Goal: Task Accomplishment & Management: Complete application form

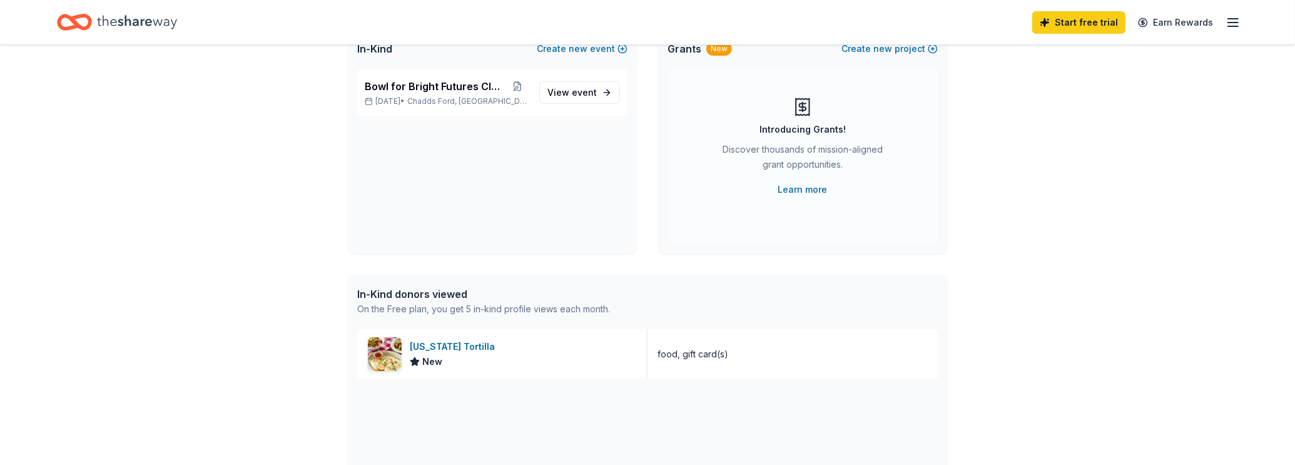
scroll to position [125, 0]
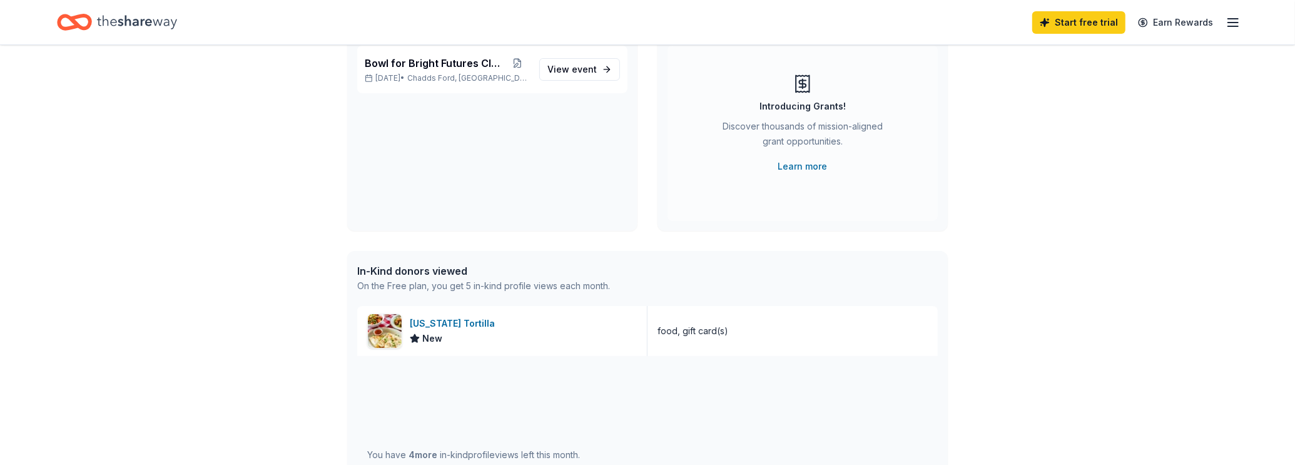
click at [1033, 218] on div "👋 Hi Casey In-Kind Create new event Bowl for Bright Futures Classic Nov 14, 202…" at bounding box center [647, 358] width 1295 height 874
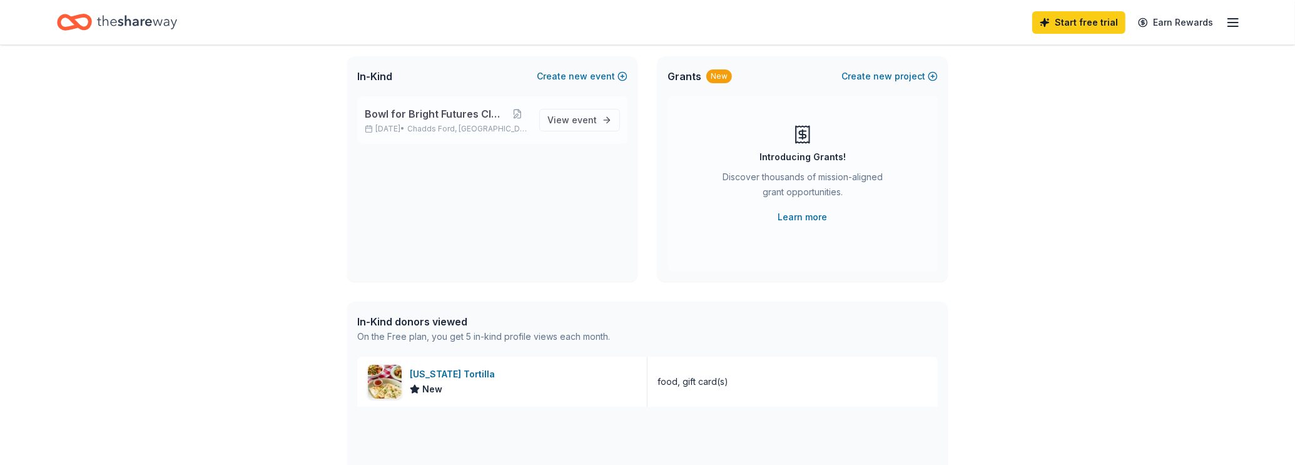
click at [460, 120] on span "Bowl for Bright Futures Classic" at bounding box center [435, 113] width 141 height 15
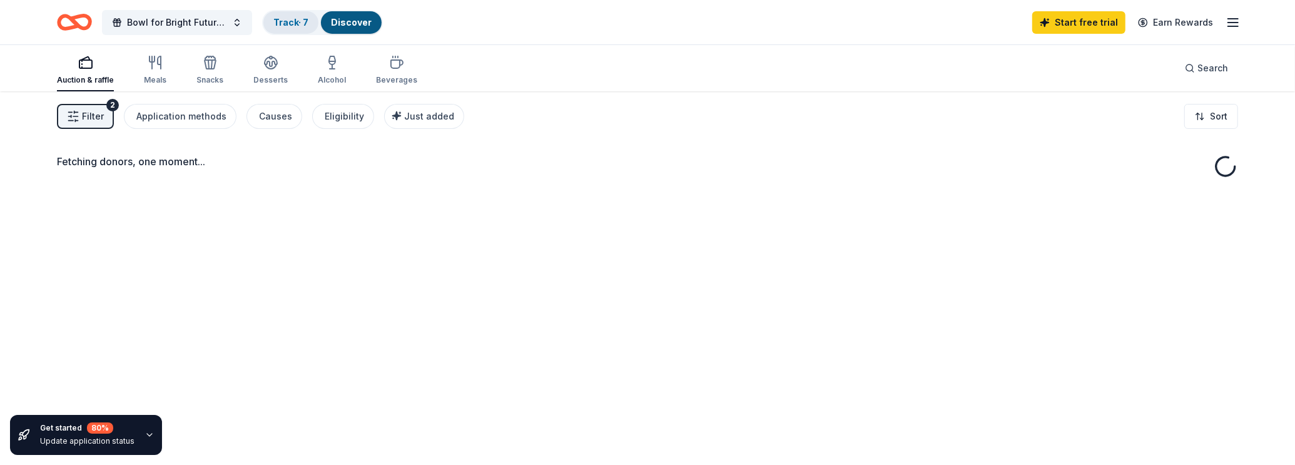
click at [294, 27] on div "Track · 7" at bounding box center [290, 22] width 55 height 23
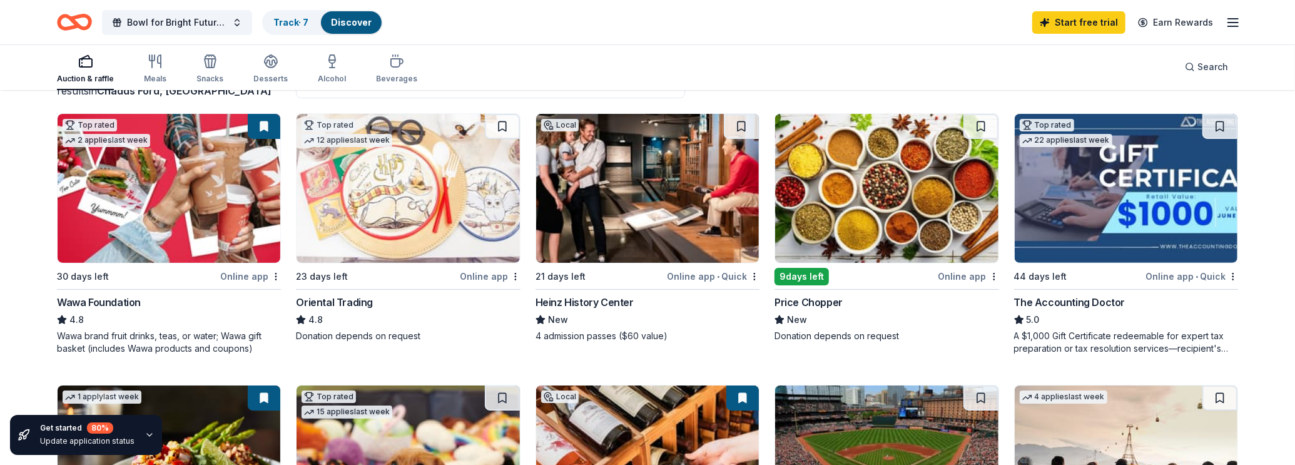
scroll to position [172, 0]
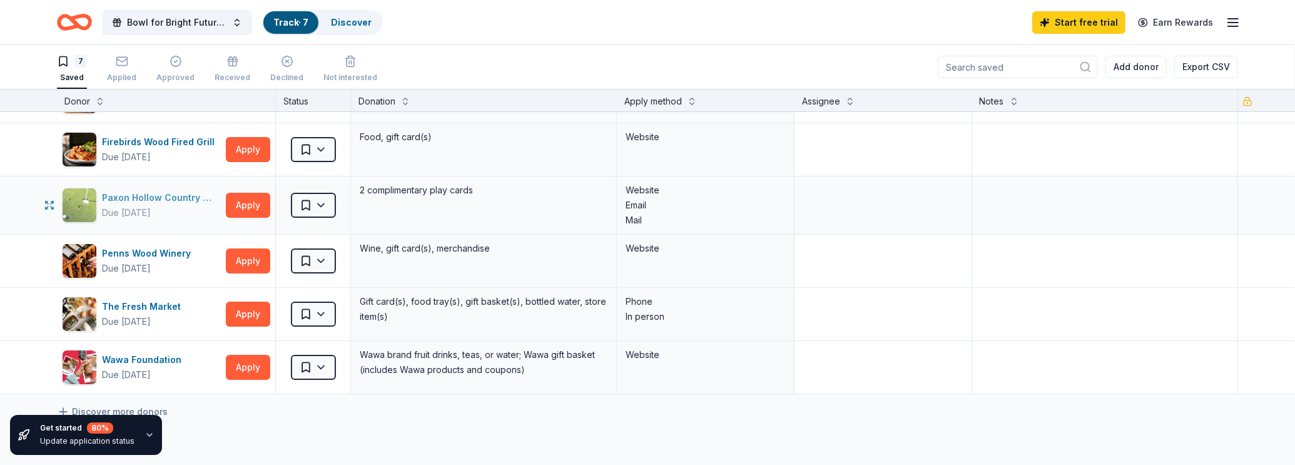
scroll to position [94, 0]
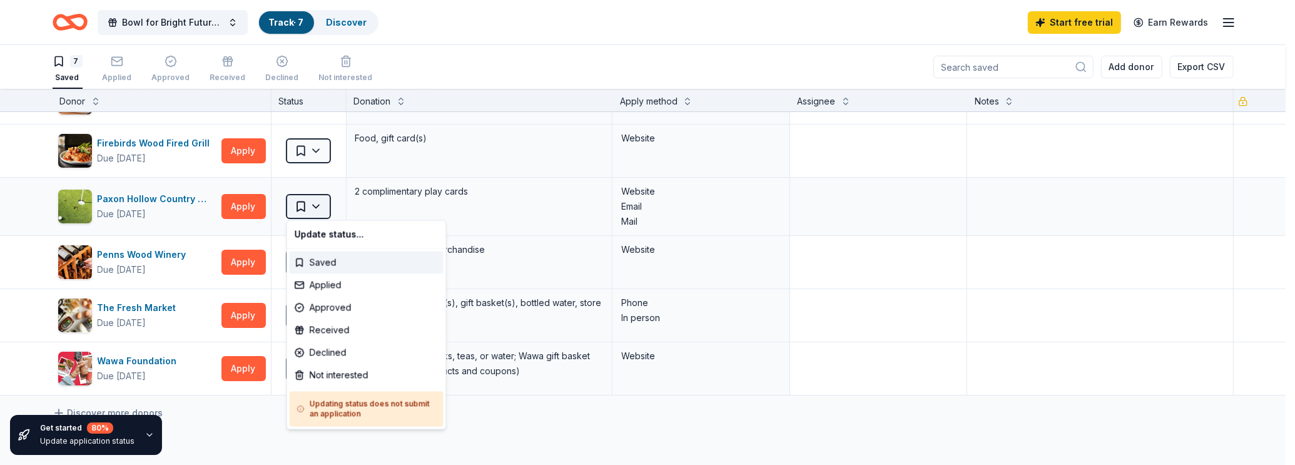
click at [312, 202] on html "Bowl for Bright Futures Classic Track · 7 Discover Start free trial Earn Reward…" at bounding box center [647, 232] width 1295 height 465
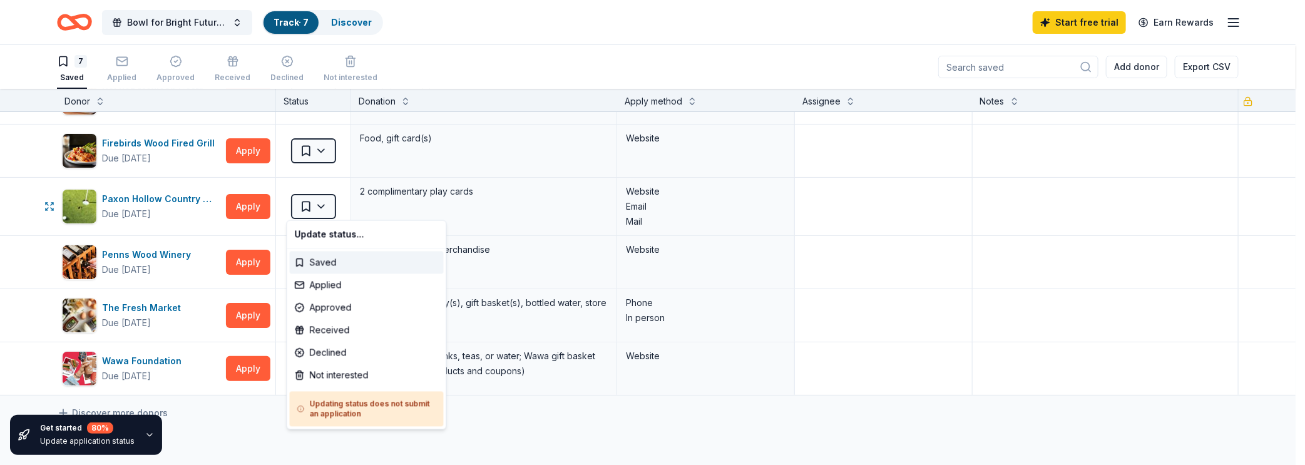
click at [314, 202] on html "Bowl for Bright Futures Classic Track · 7 Discover Start free trial Earn Reward…" at bounding box center [652, 232] width 1305 height 465
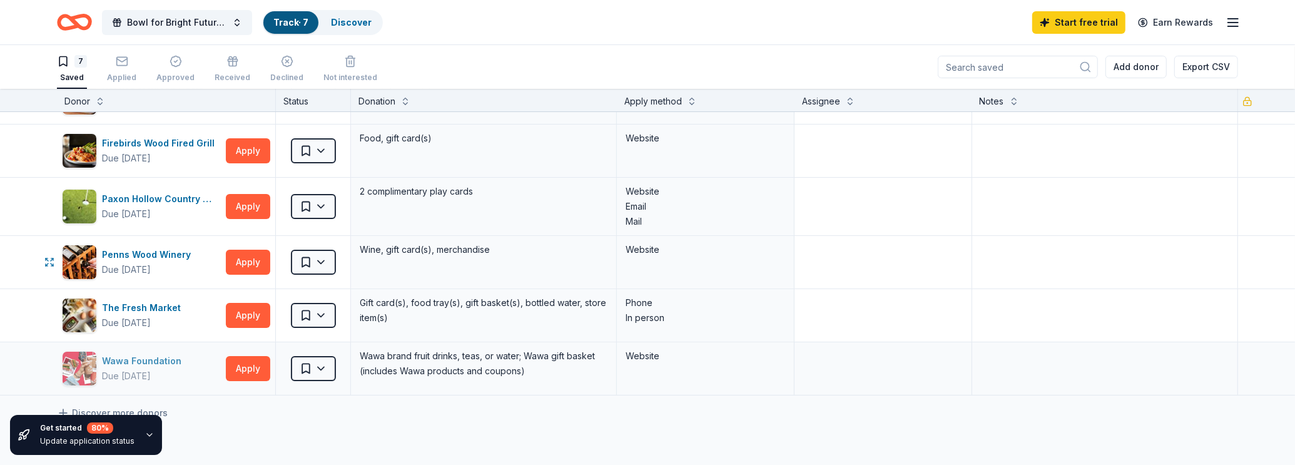
drag, startPoint x: 165, startPoint y: 255, endPoint x: 64, endPoint y: 349, distance: 137.7
click at [54, 332] on div "California Tortilla Due in 21 days Apply Saved Food, gift card(s) Website Del P…" at bounding box center [647, 224] width 1295 height 412
click at [310, 369] on html "Bowl for Bright Futures Classic Track · 7 Discover Start free trial Earn Reward…" at bounding box center [647, 232] width 1295 height 465
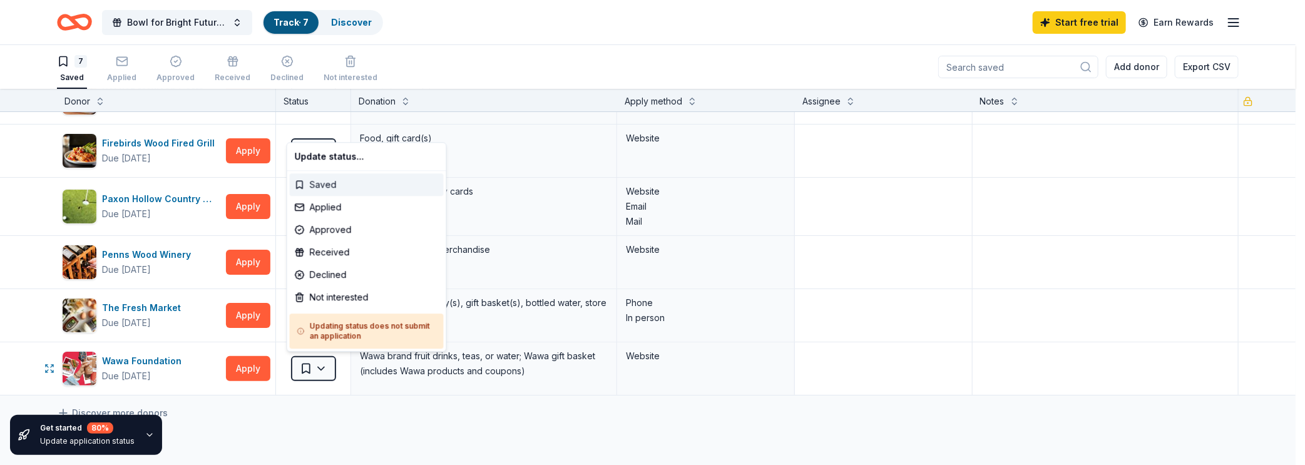
click at [344, 188] on div "Saved" at bounding box center [367, 184] width 154 height 23
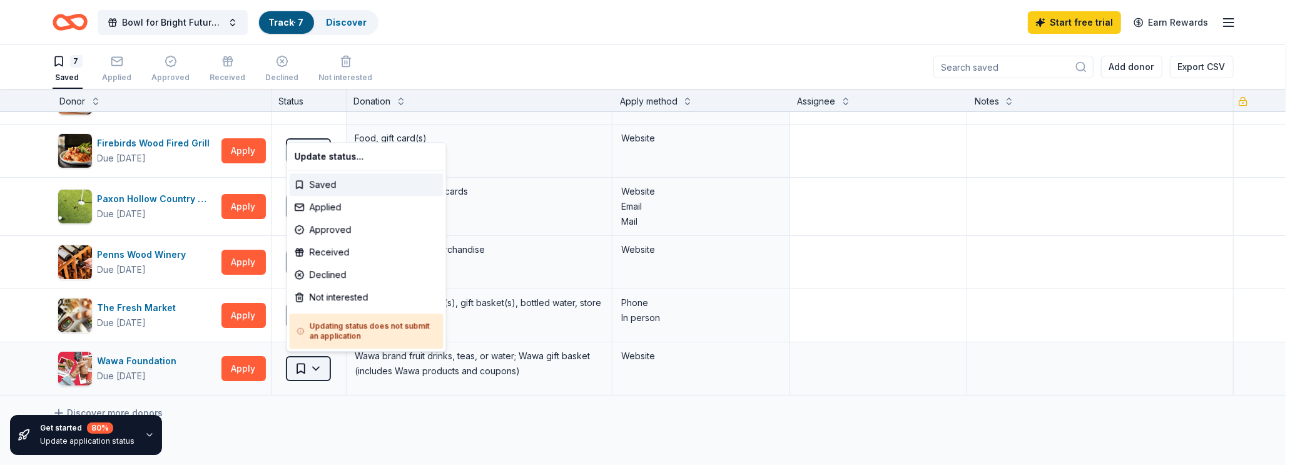
click at [312, 373] on html "Bowl for Bright Futures Classic Track · 7 Discover Start free trial Earn Reward…" at bounding box center [647, 232] width 1295 height 465
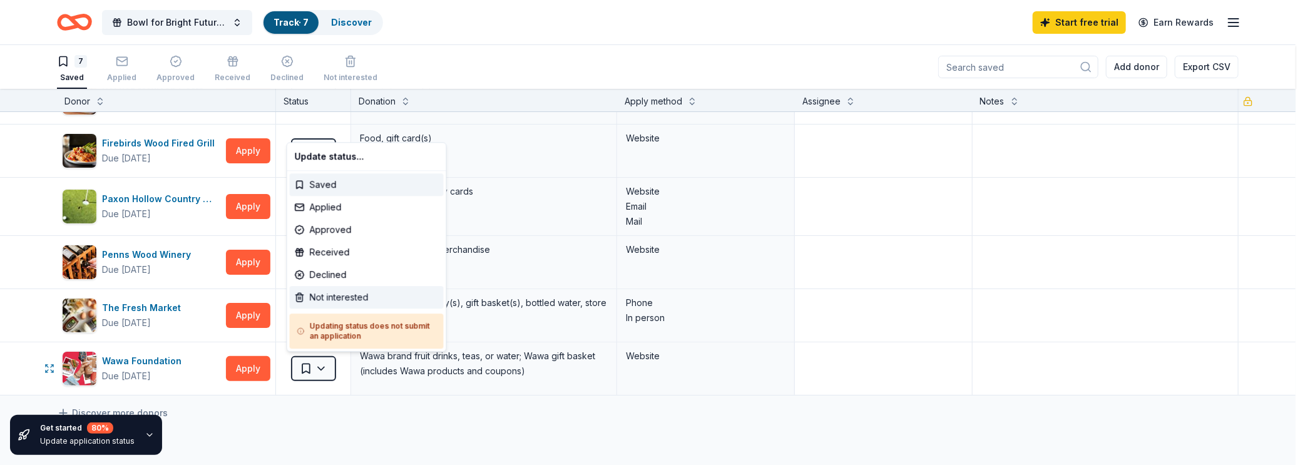
click at [355, 297] on div "Not interested" at bounding box center [367, 297] width 154 height 23
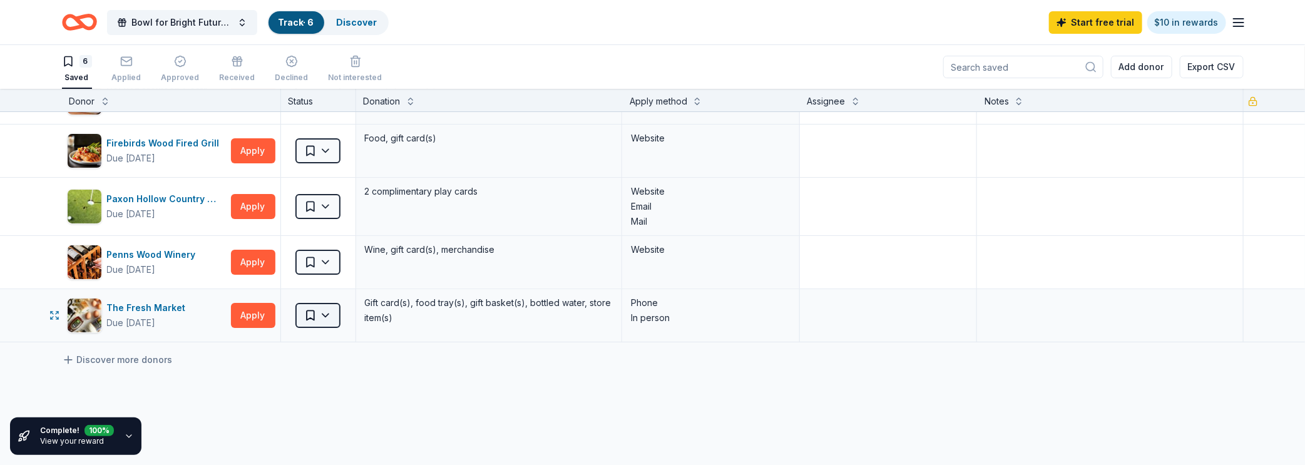
click at [303, 306] on html "Bowl for Bright Futures Classic Track · 6 Discover Start free trial $10 in rewa…" at bounding box center [652, 232] width 1305 height 465
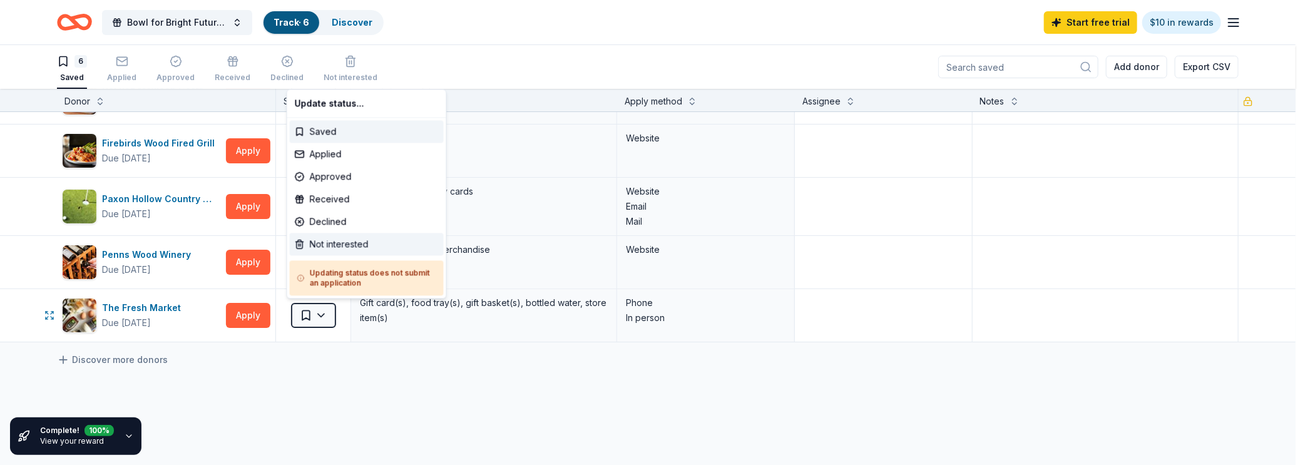
click at [337, 244] on div "Not interested" at bounding box center [367, 244] width 154 height 23
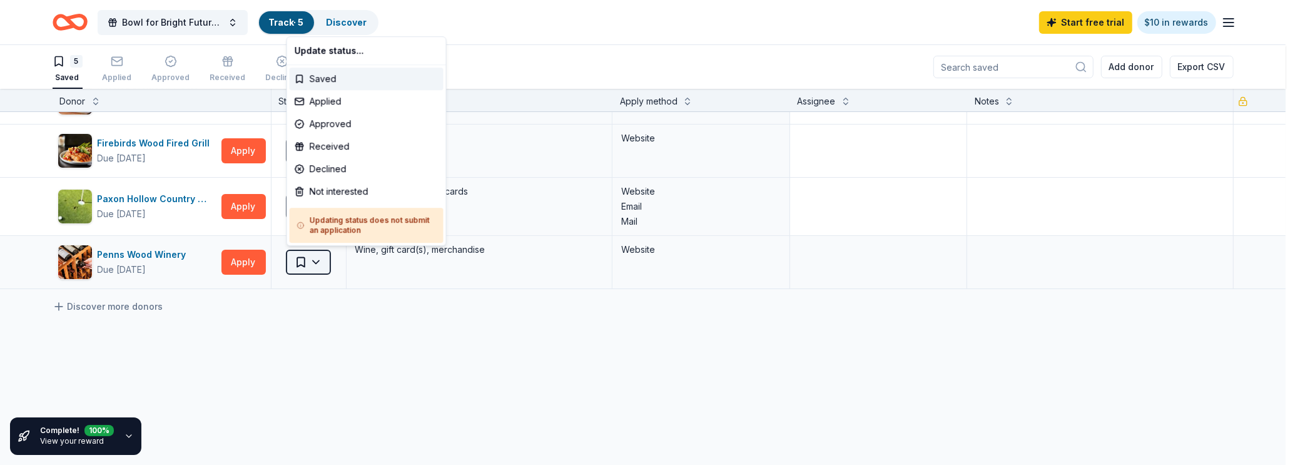
click at [309, 261] on html "Bowl for Bright Futures Classic Track · 5 Discover Start free trial $10 in rewa…" at bounding box center [647, 232] width 1295 height 465
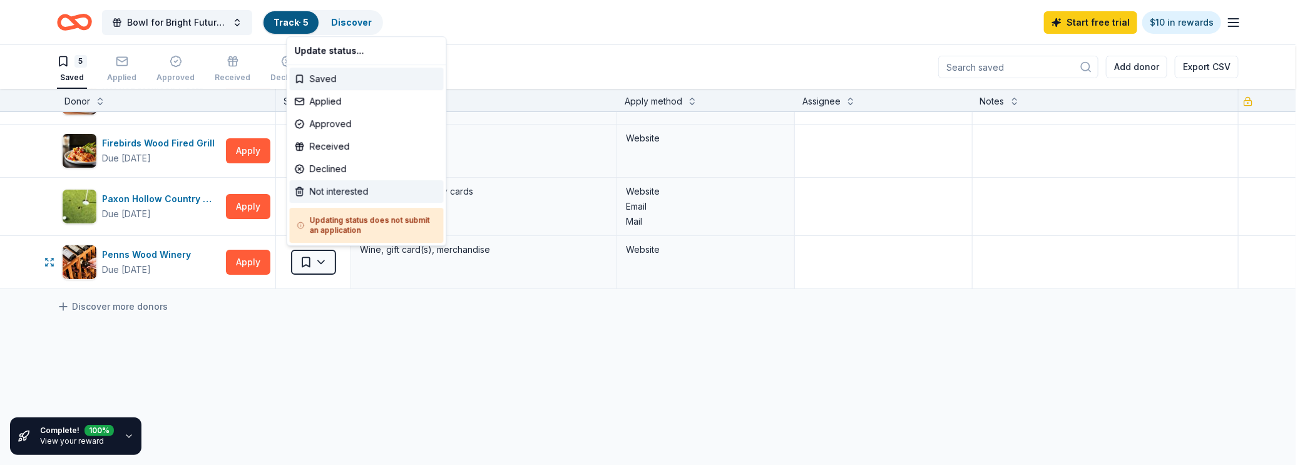
click at [341, 195] on div "Not interested" at bounding box center [367, 191] width 154 height 23
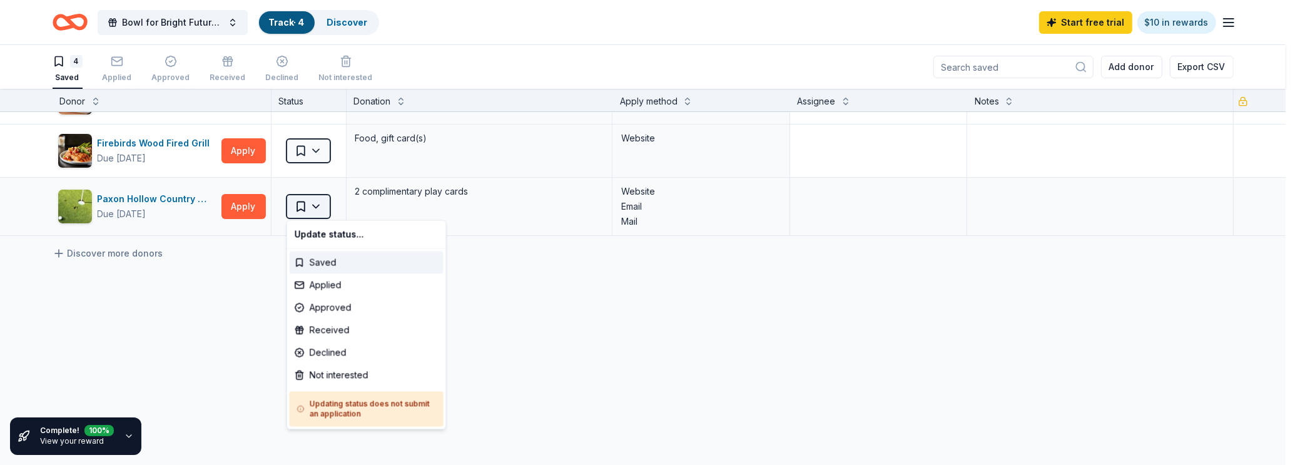
click at [307, 204] on html "Bowl for Bright Futures Classic Track · 4 Discover Start free trial $10 in rewa…" at bounding box center [647, 232] width 1295 height 465
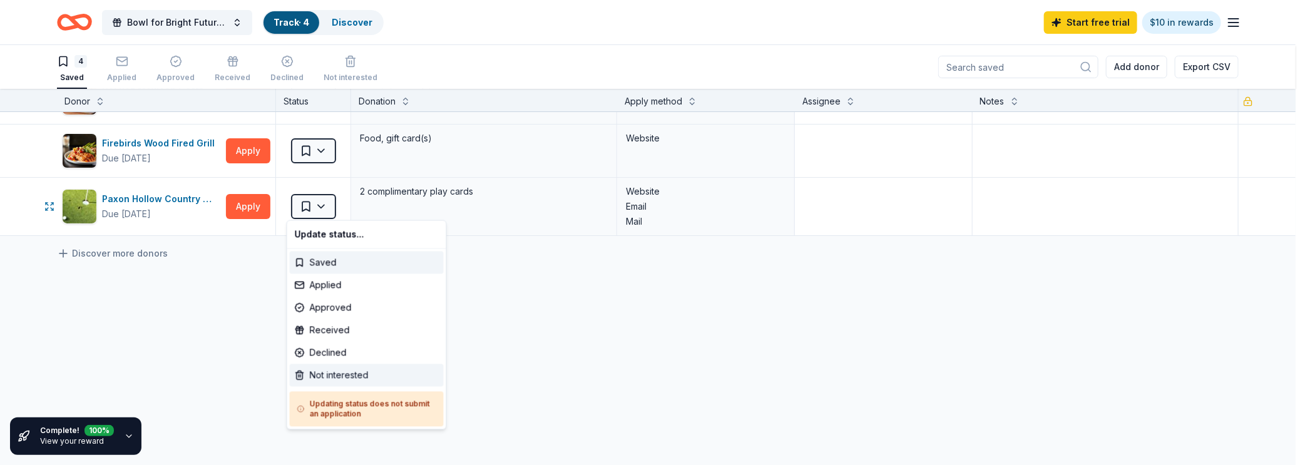
click at [362, 370] on div "Not interested" at bounding box center [367, 375] width 154 height 23
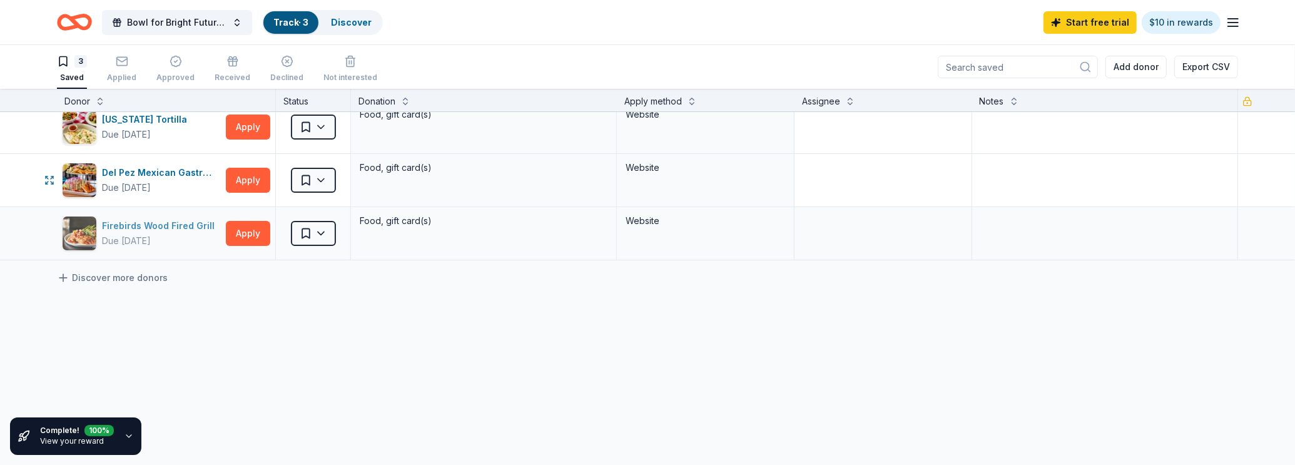
scroll to position [0, 0]
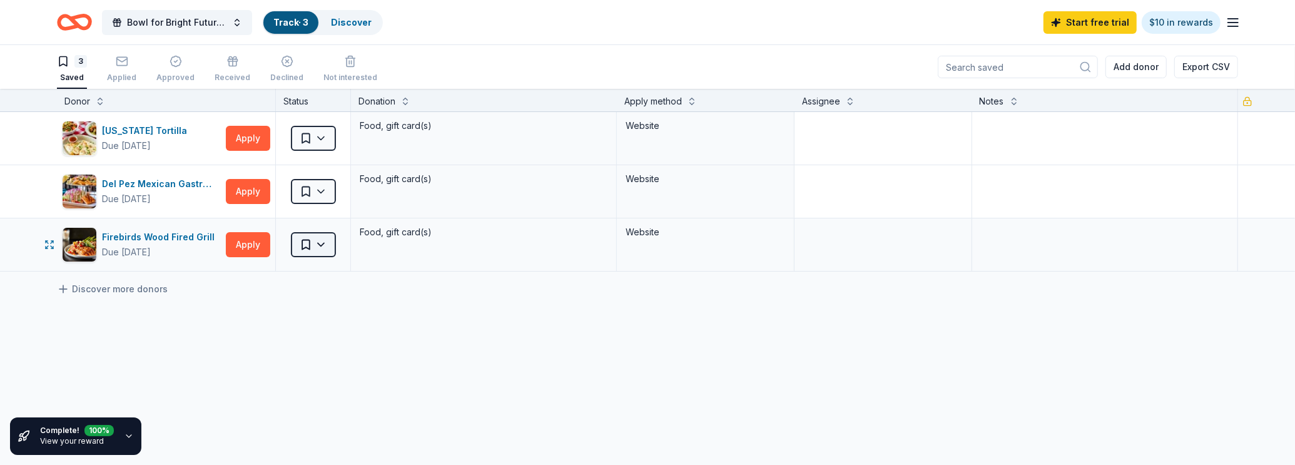
click at [309, 245] on html "Bowl for Bright Futures Classic Track · 3 Discover Start free trial $10 in rewa…" at bounding box center [647, 232] width 1295 height 465
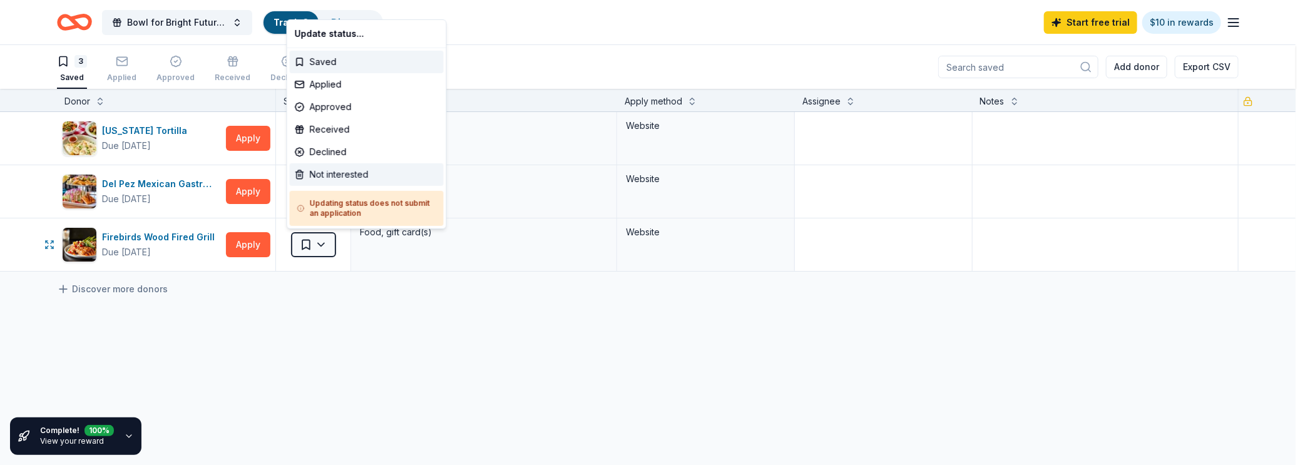
click at [337, 171] on div "Not interested" at bounding box center [367, 174] width 154 height 23
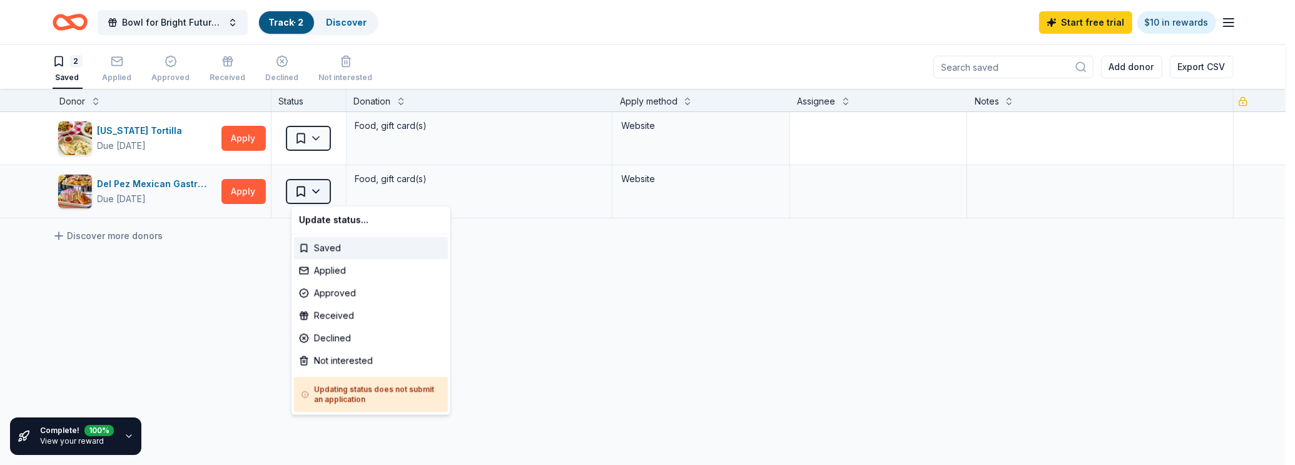
click at [302, 190] on html "Bowl for Bright Futures Classic Track · 2 Discover Start free trial $10 in rewa…" at bounding box center [647, 232] width 1295 height 465
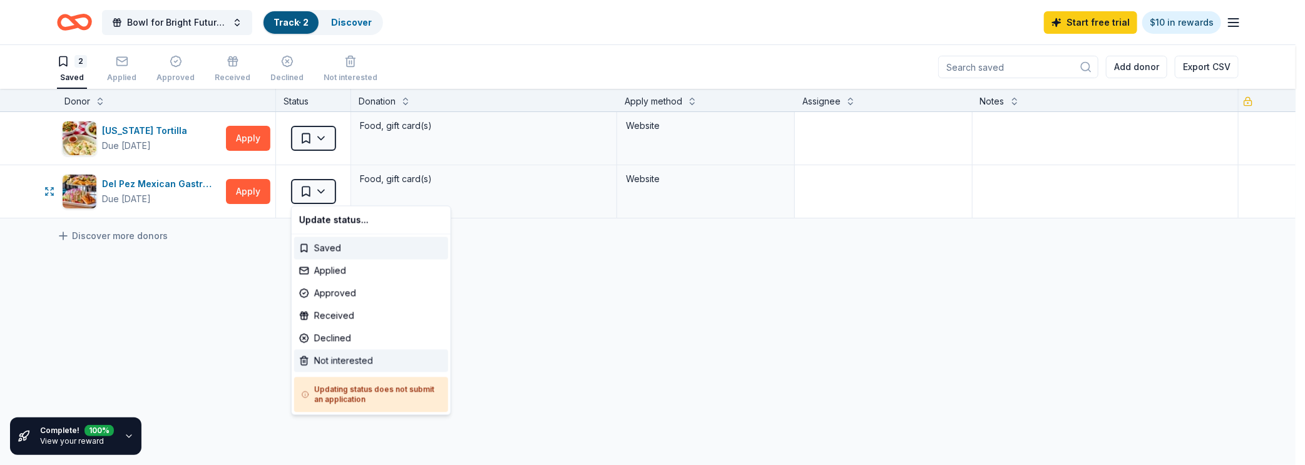
click at [357, 356] on div "Not interested" at bounding box center [371, 360] width 154 height 23
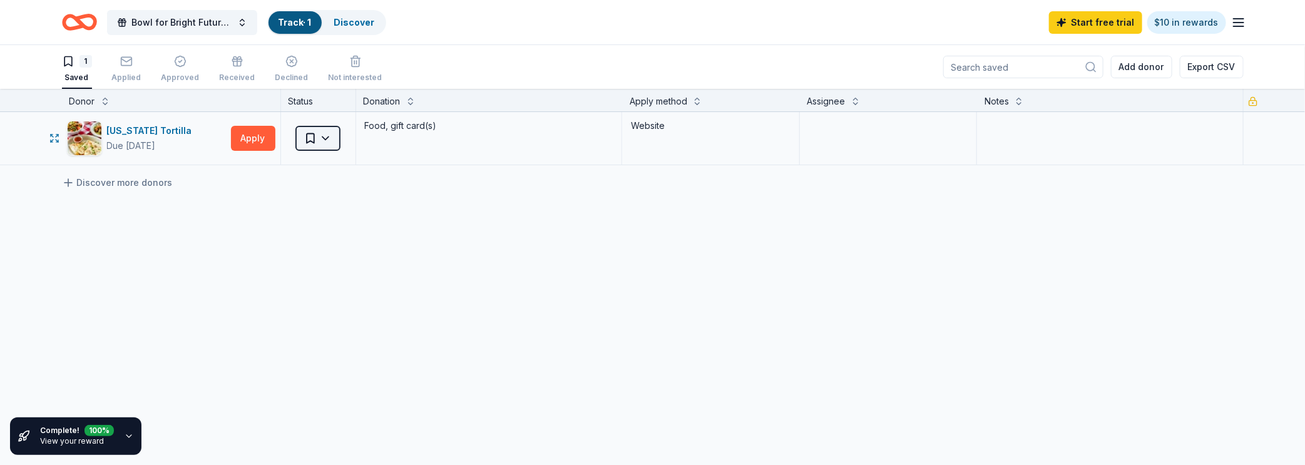
click at [309, 133] on html "Bowl for Bright Futures Classic Track · 1 Discover Start free trial $10 in rewa…" at bounding box center [652, 232] width 1305 height 465
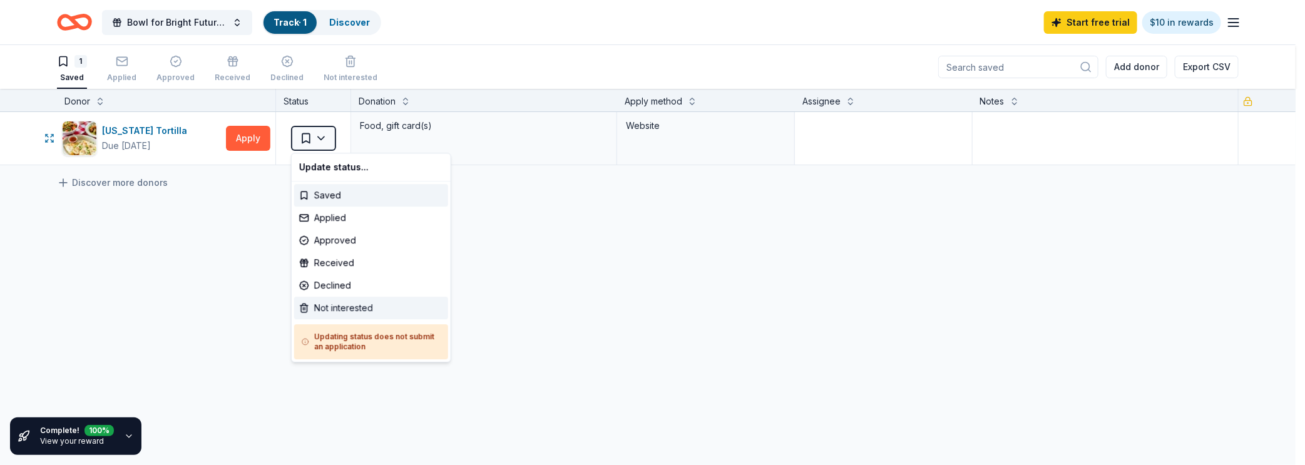
click at [333, 302] on div "Not interested" at bounding box center [371, 308] width 154 height 23
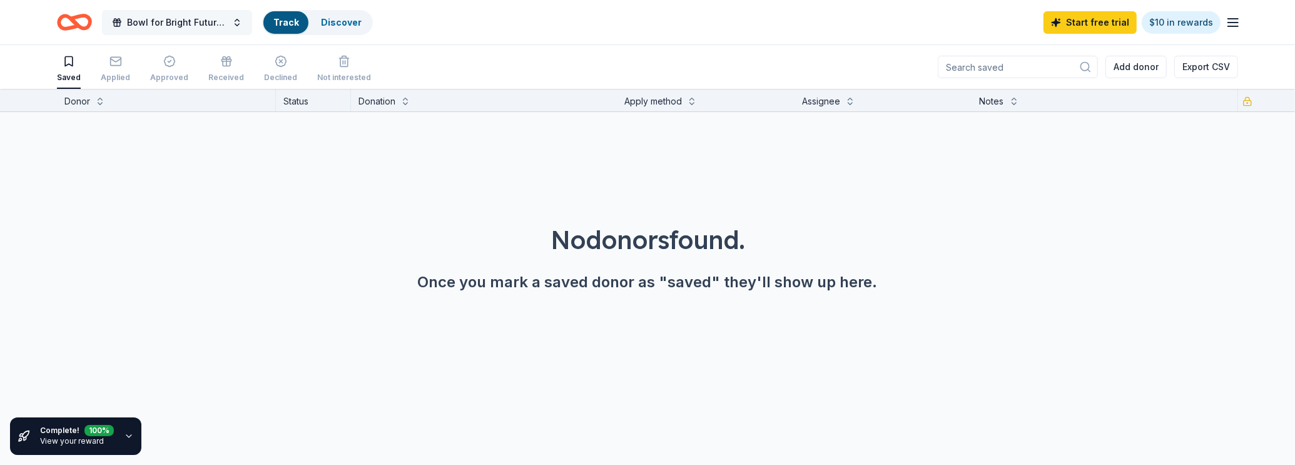
click at [212, 17] on span "Bowl for Bright Futures Classic" at bounding box center [177, 22] width 100 height 15
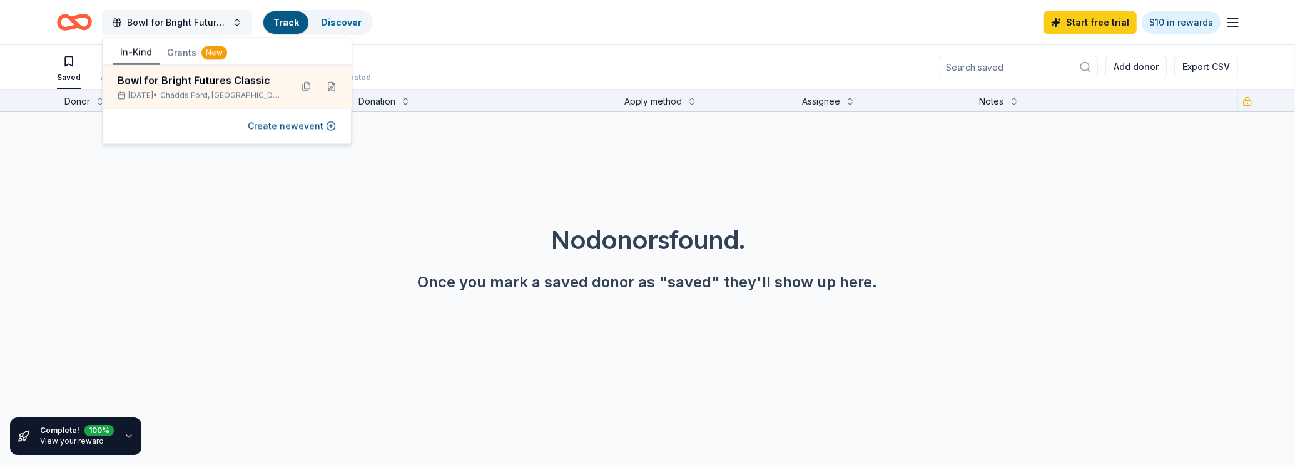
click at [212, 17] on span "Bowl for Bright Futures Classic" at bounding box center [177, 22] width 100 height 15
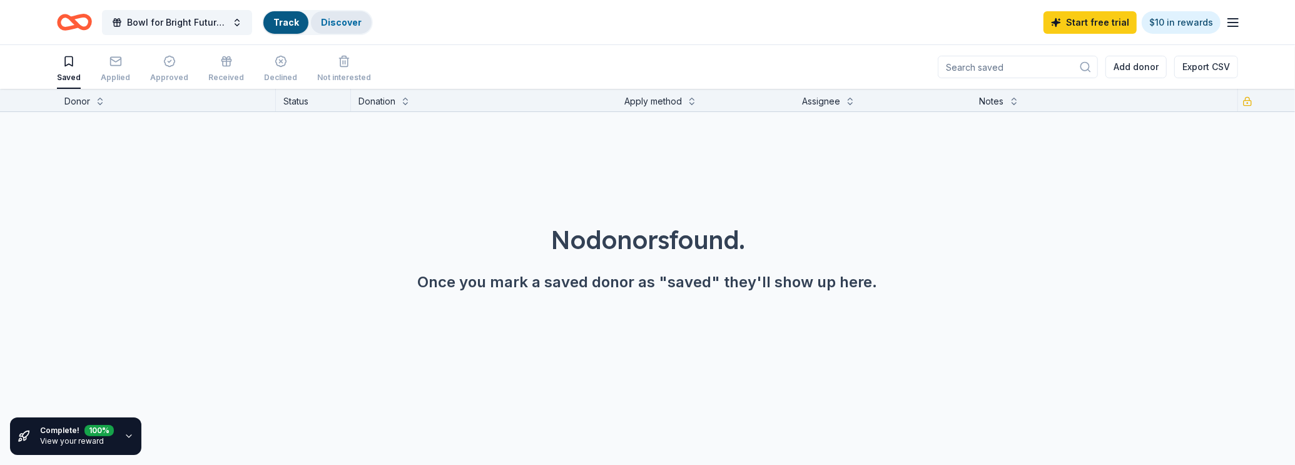
click at [357, 17] on link "Discover" at bounding box center [341, 22] width 41 height 11
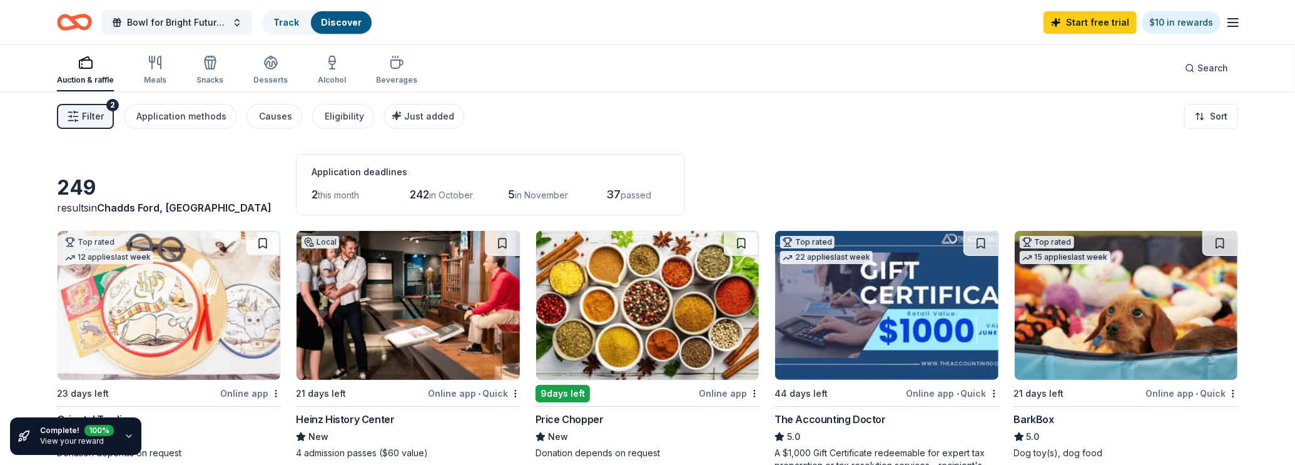
click at [85, 118] on span "Filter" at bounding box center [93, 116] width 22 height 15
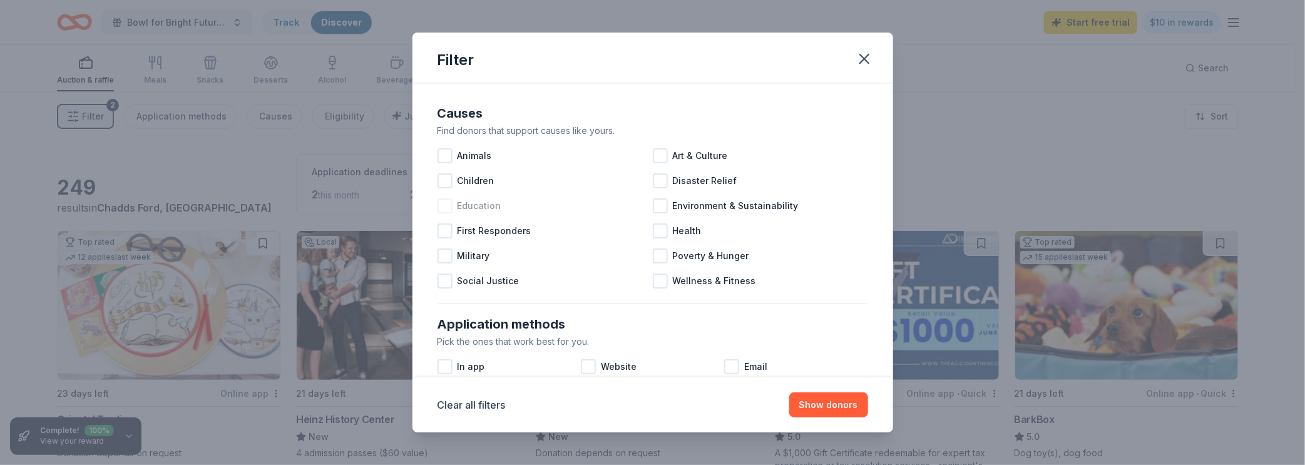
click at [448, 204] on div at bounding box center [444, 205] width 15 height 15
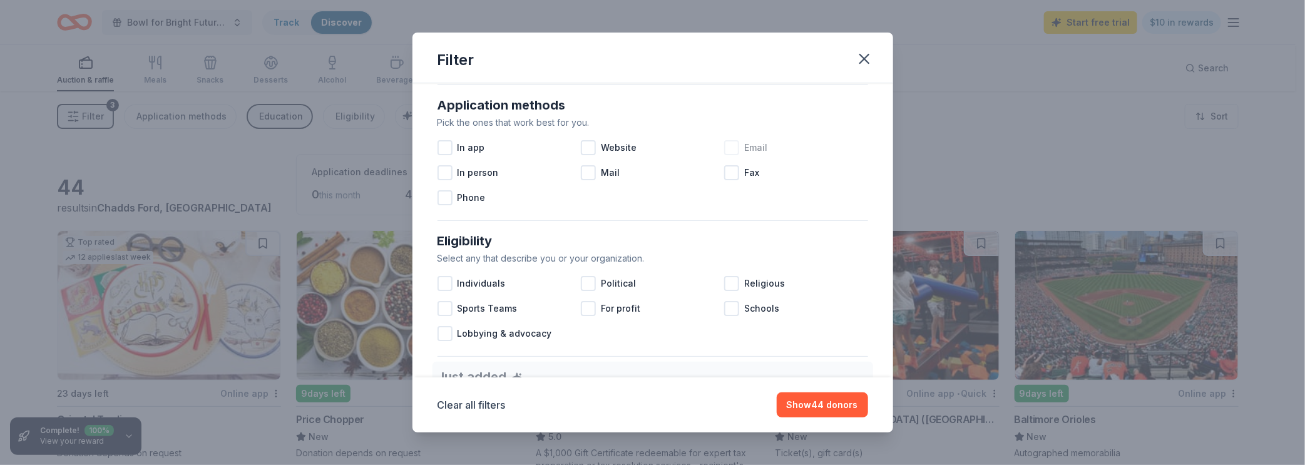
scroll to position [219, 0]
click at [590, 143] on div at bounding box center [588, 147] width 15 height 15
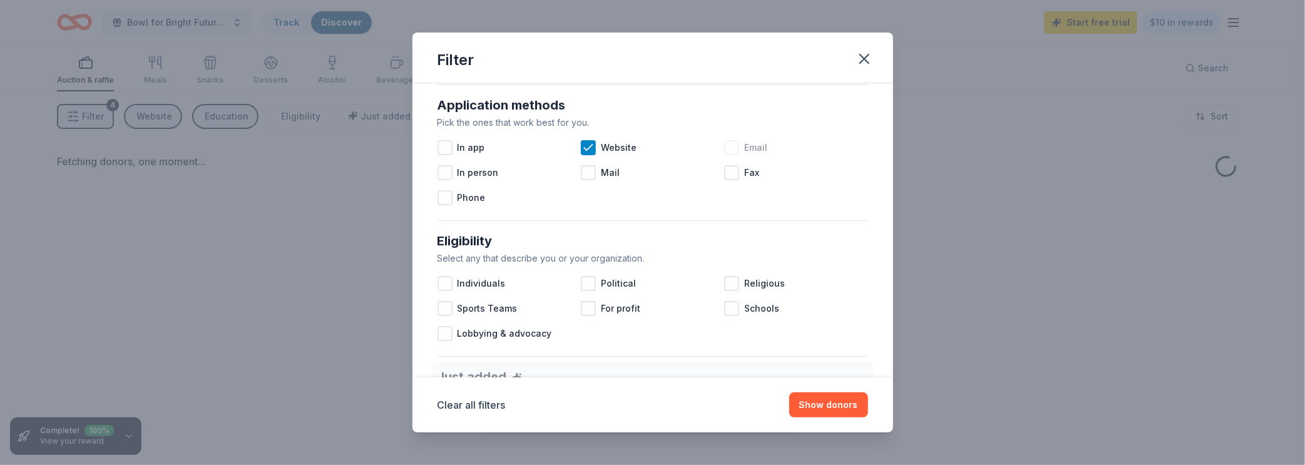
click at [728, 151] on div at bounding box center [731, 147] width 15 height 15
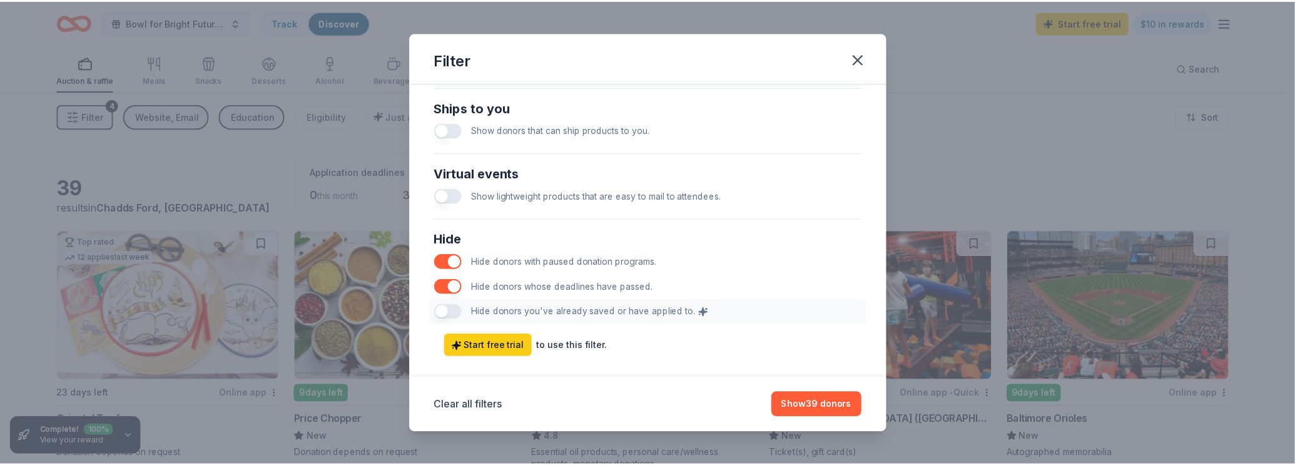
scroll to position [613, 0]
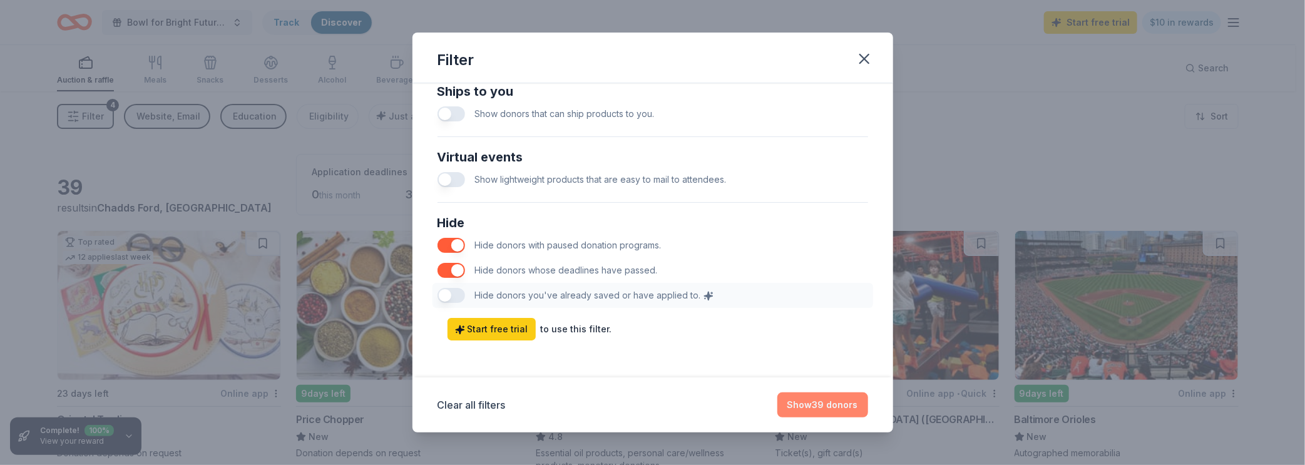
click at [836, 411] on button "Show 39 donors" at bounding box center [822, 404] width 91 height 25
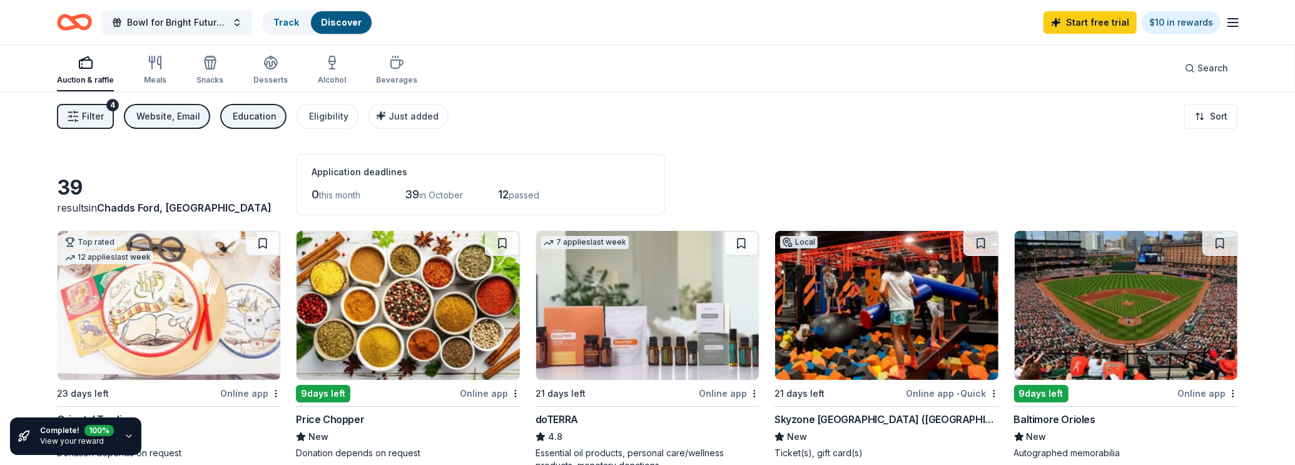
scroll to position [0, 0]
click at [79, 24] on icon "Home" at bounding box center [74, 22] width 35 height 29
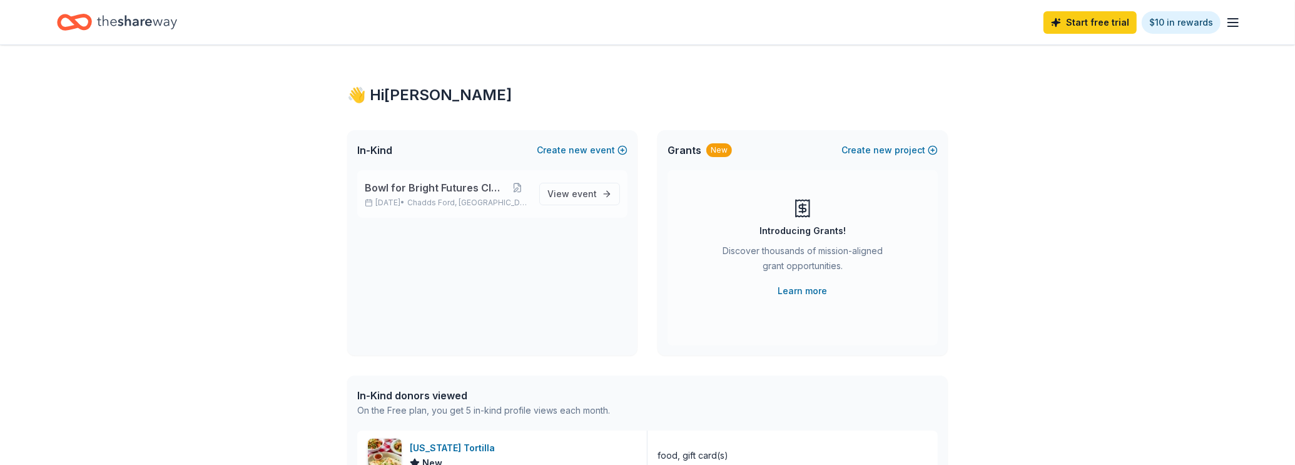
click at [449, 181] on span "Bowl for Bright Futures Classic" at bounding box center [435, 187] width 141 height 15
click at [546, 195] on link "View event" at bounding box center [579, 194] width 81 height 23
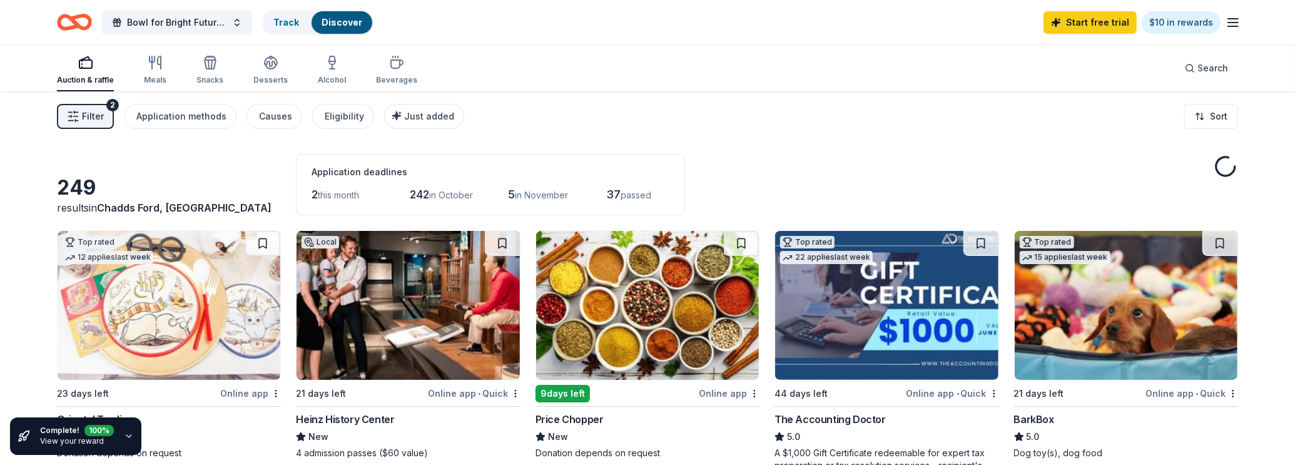
click at [571, 189] on div "5 in November" at bounding box center [539, 195] width 63 height 20
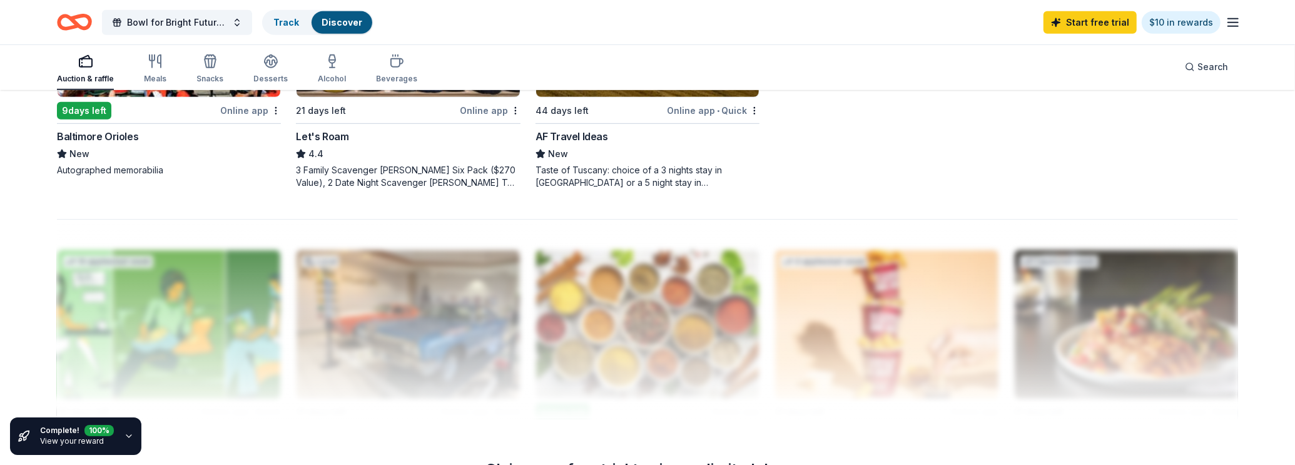
scroll to position [766, 0]
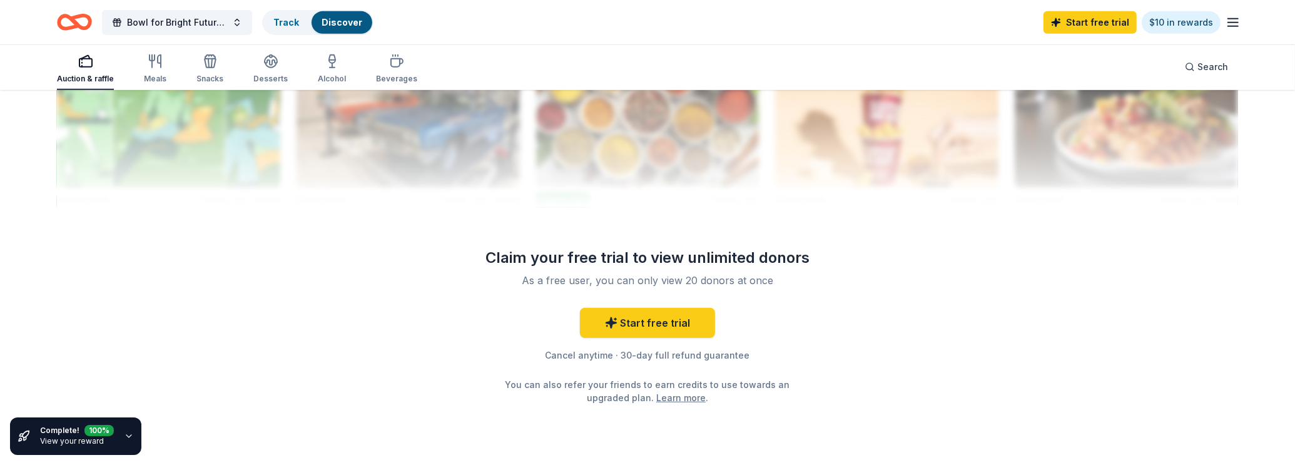
click at [649, 248] on div "Claim your free trial to view unlimited donors" at bounding box center [647, 258] width 360 height 20
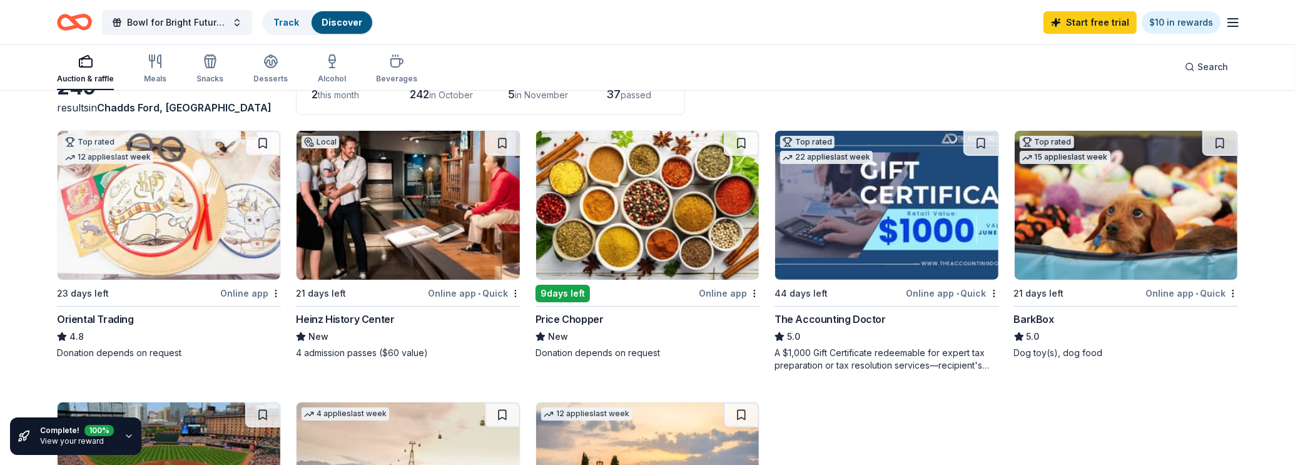
scroll to position [0, 0]
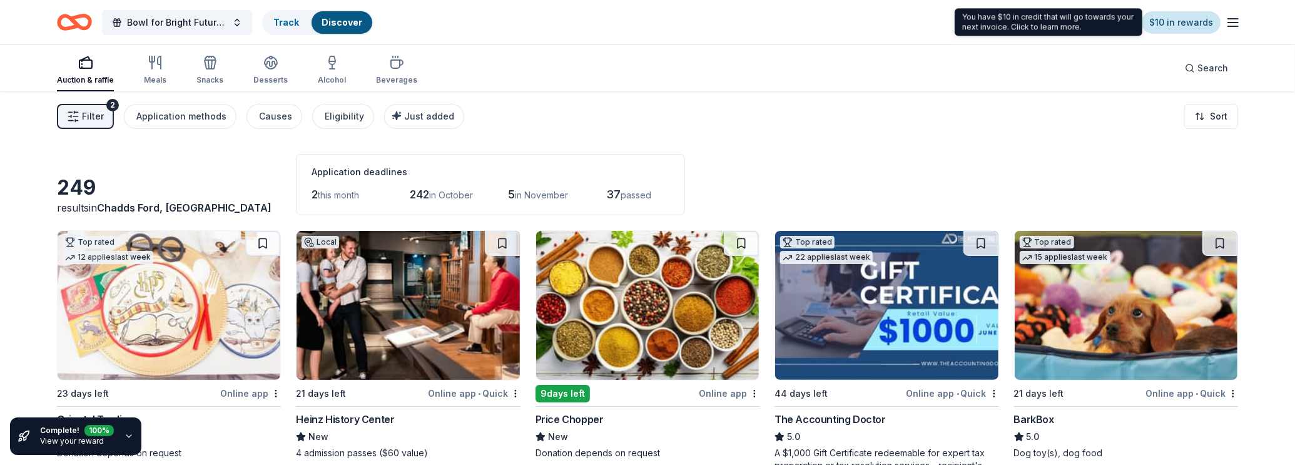
click at [1175, 28] on link "$10 in rewards" at bounding box center [1181, 22] width 79 height 23
click at [1198, 18] on link "$10 in rewards" at bounding box center [1181, 22] width 79 height 23
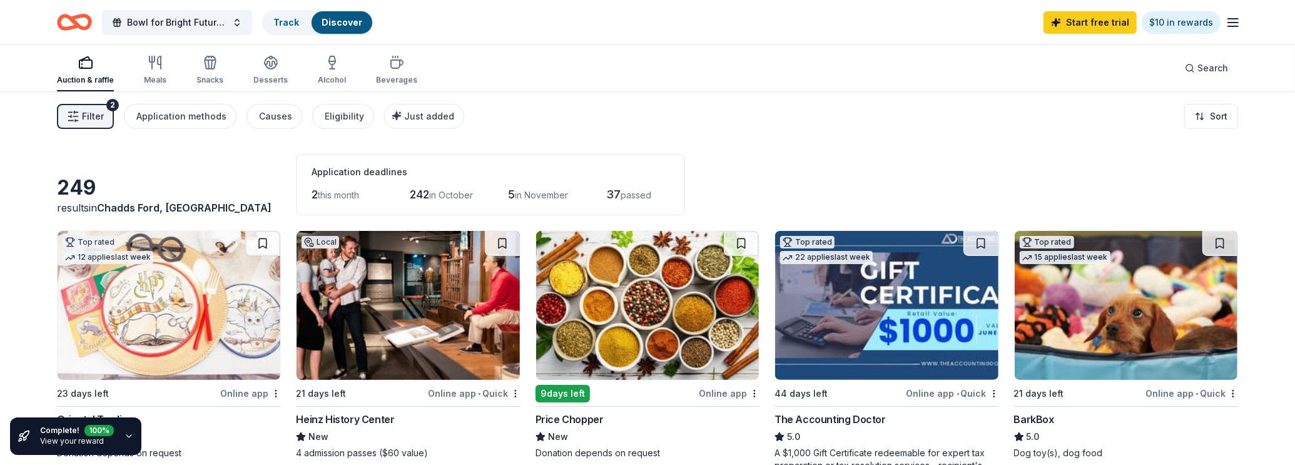
click at [169, 67] on div "Auction & raffle Meals Snacks Desserts Alcohol Beverages" at bounding box center [237, 70] width 360 height 41
click at [144, 68] on div "button" at bounding box center [155, 62] width 23 height 15
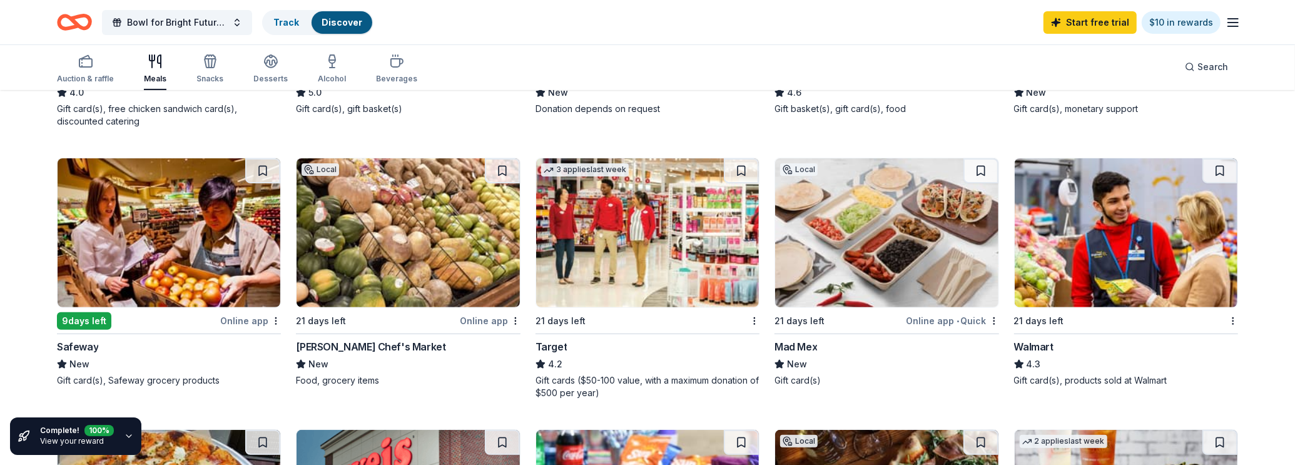
scroll to position [360, 0]
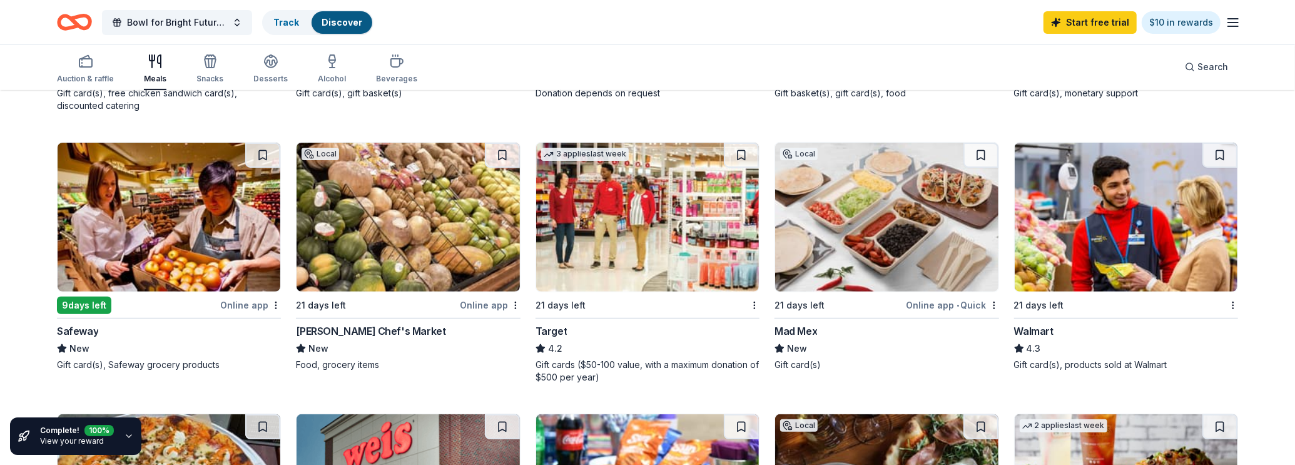
click at [637, 209] on img at bounding box center [647, 217] width 223 height 149
click at [748, 155] on button at bounding box center [741, 155] width 35 height 25
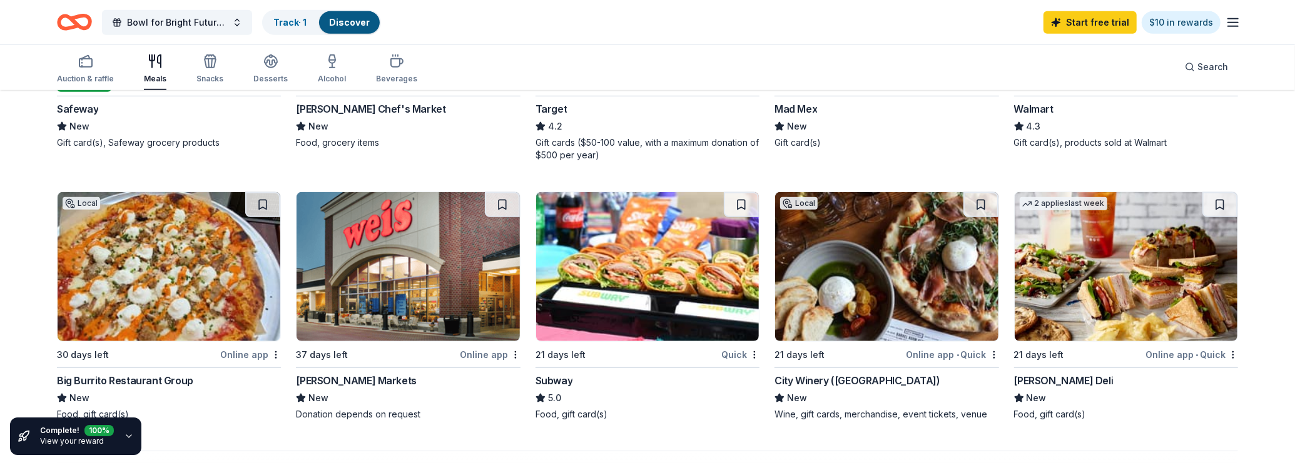
scroll to position [578, 0]
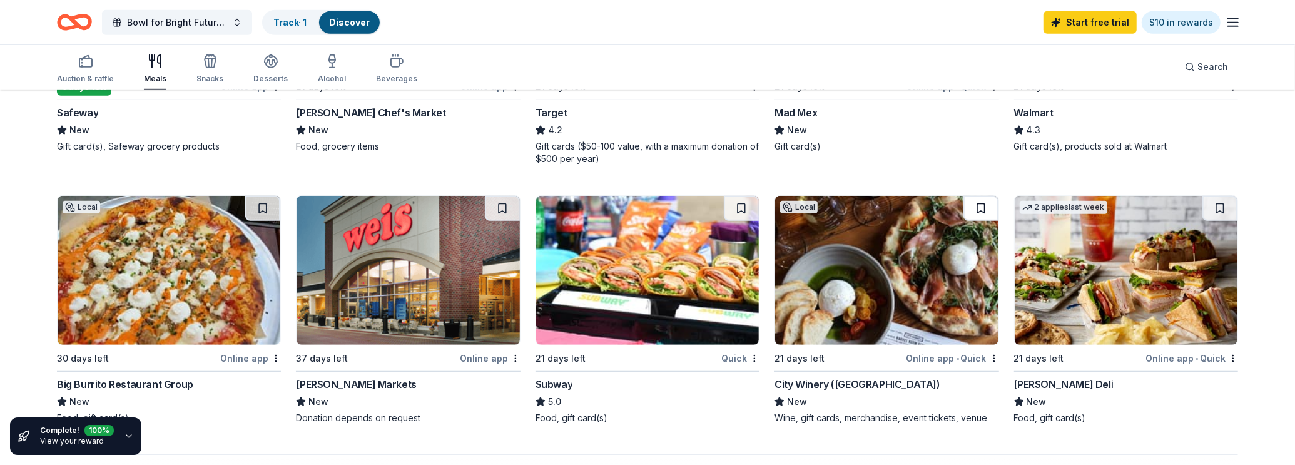
click at [984, 205] on button at bounding box center [981, 208] width 35 height 25
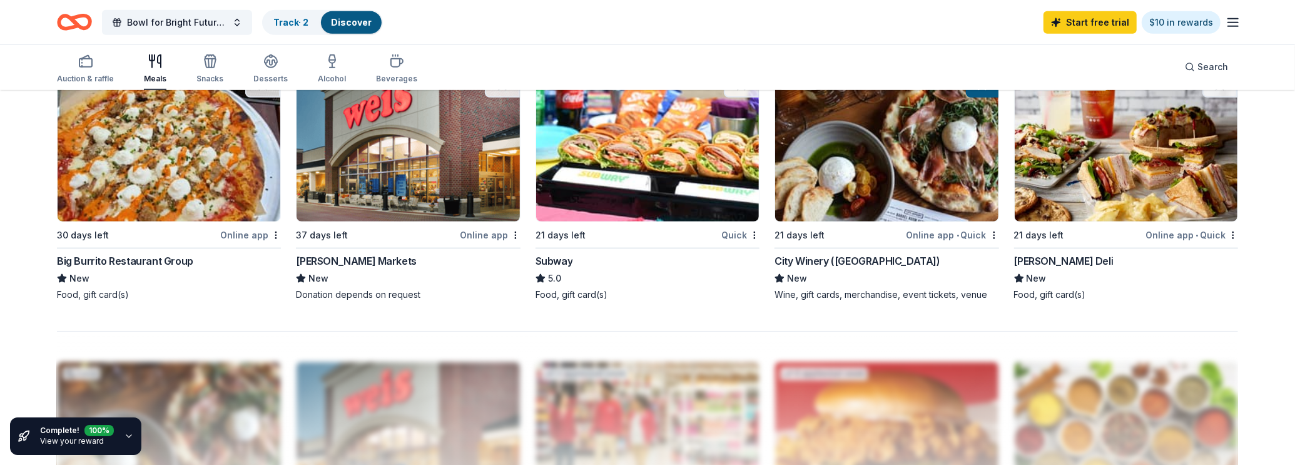
scroll to position [500, 0]
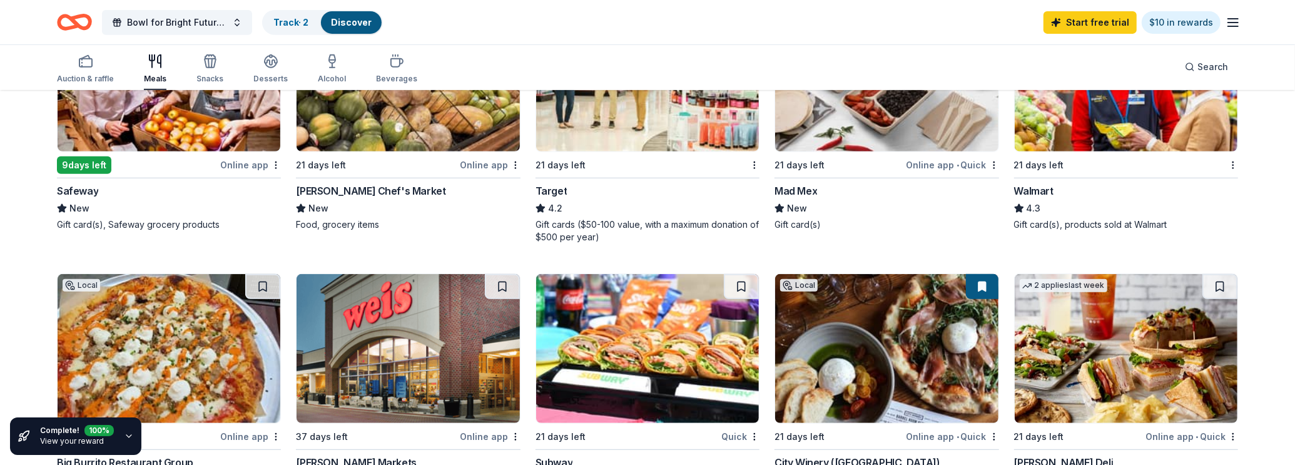
click at [866, 317] on img at bounding box center [886, 348] width 223 height 149
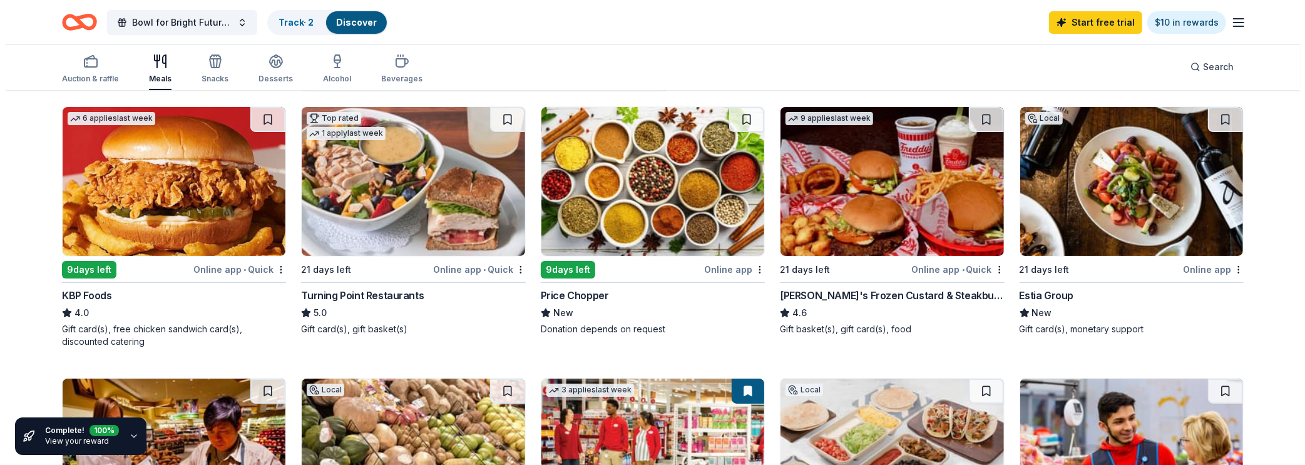
scroll to position [0, 0]
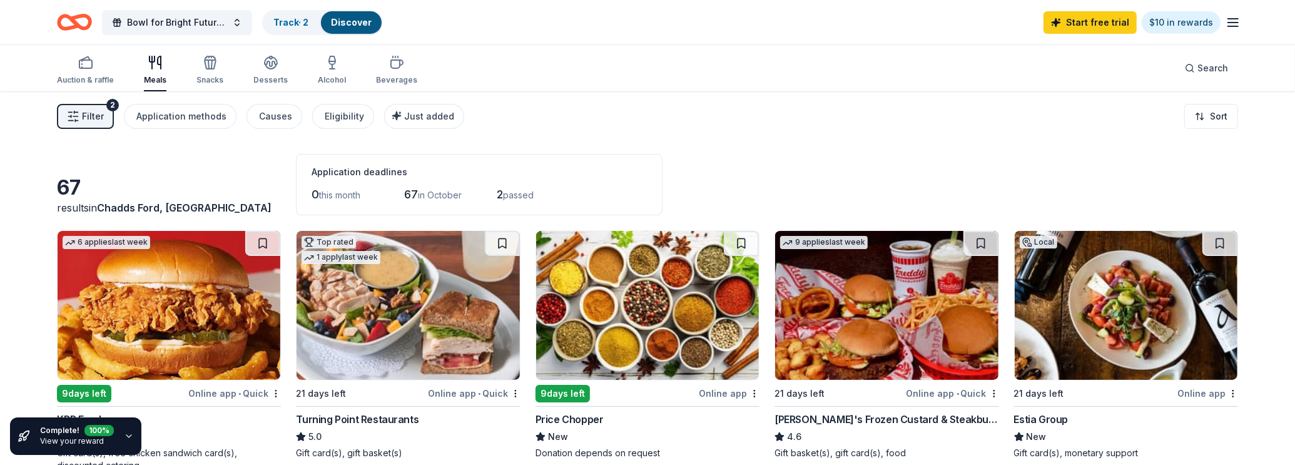
drag, startPoint x: 99, startPoint y: 96, endPoint x: 94, endPoint y: 102, distance: 8.0
click at [99, 96] on div "Filter 2 Application methods Causes Eligibility Just added Sort" at bounding box center [648, 116] width 1282 height 50
click at [93, 105] on button "Filter 2" at bounding box center [85, 116] width 57 height 25
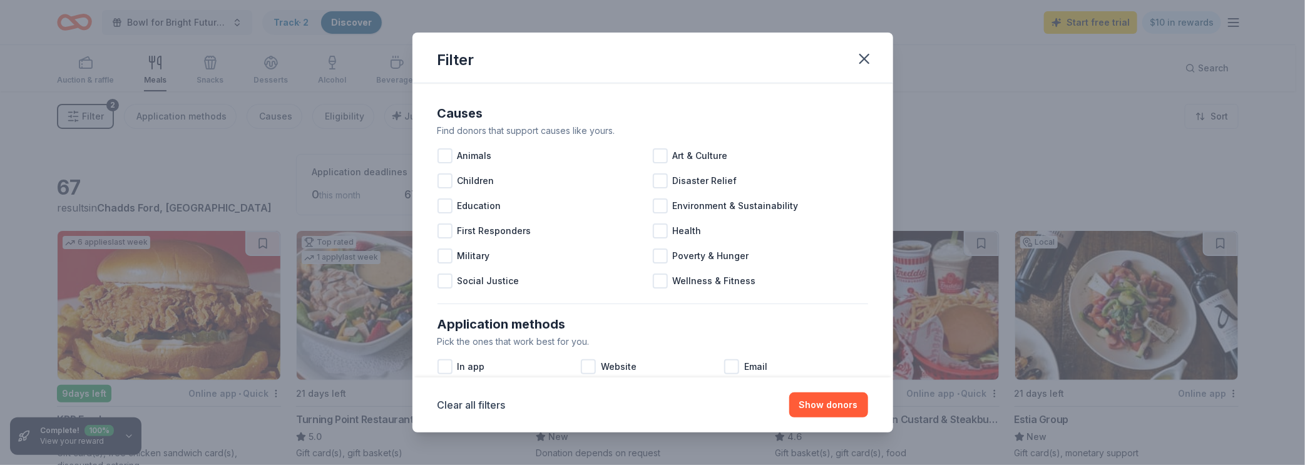
click at [927, 148] on div "Filter Causes Find donors that support causes like yours. Animals Art & Culture…" at bounding box center [652, 232] width 1305 height 465
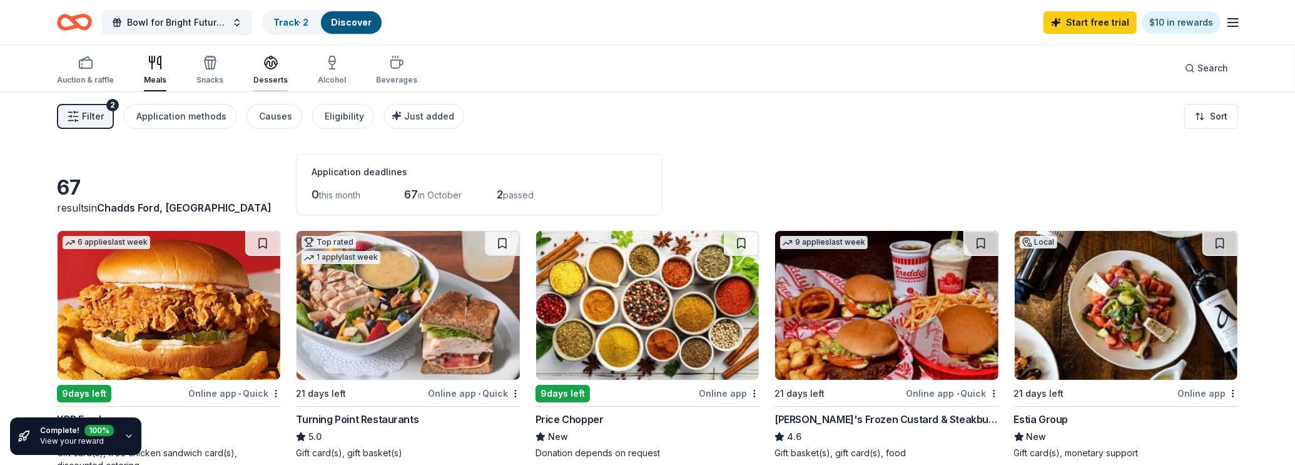
click at [282, 55] on div "button" at bounding box center [270, 62] width 34 height 15
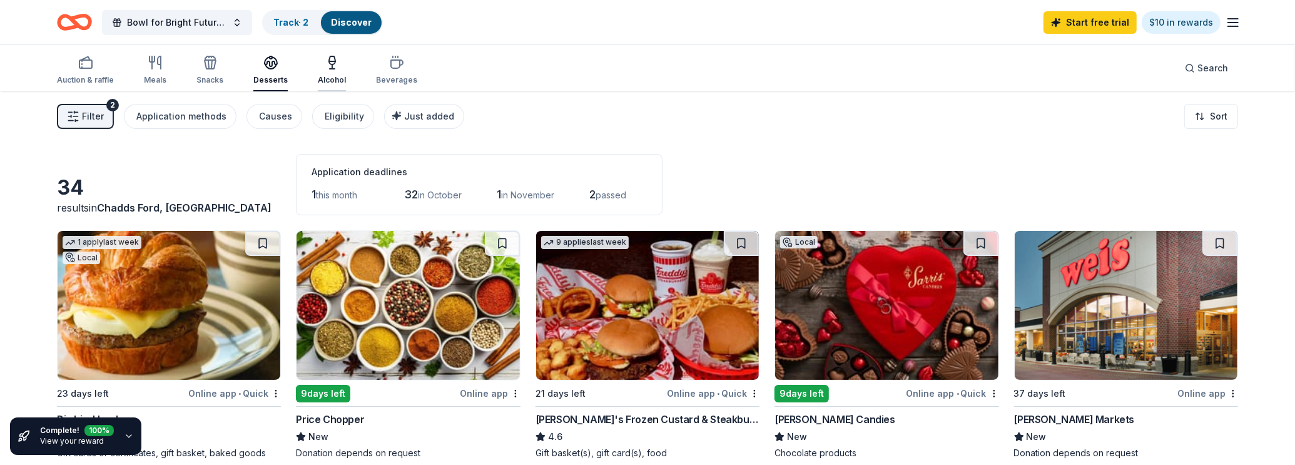
click at [325, 62] on icon "button" at bounding box center [332, 62] width 15 height 15
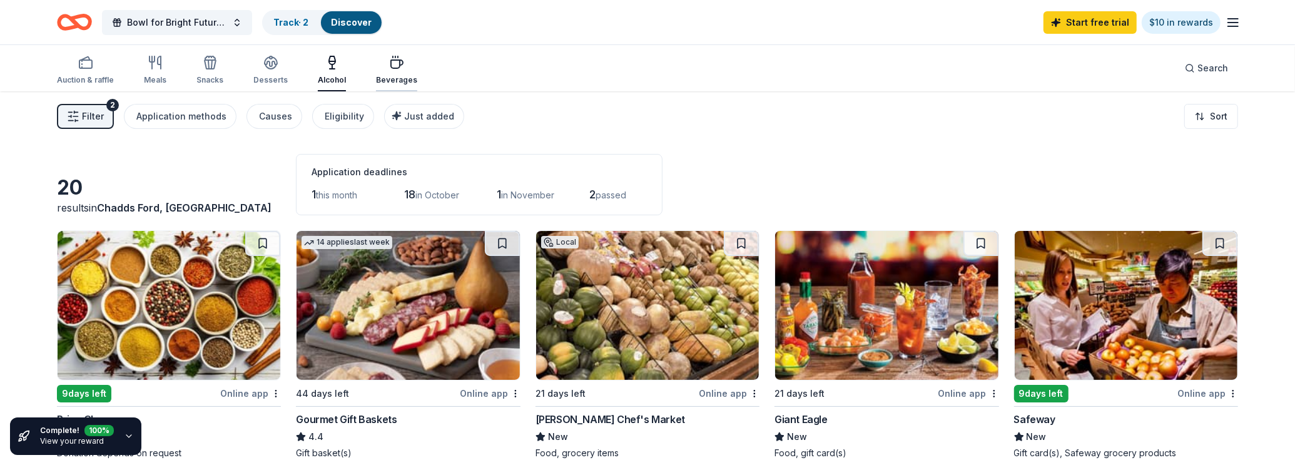
click at [394, 73] on div "Beverages" at bounding box center [396, 70] width 41 height 30
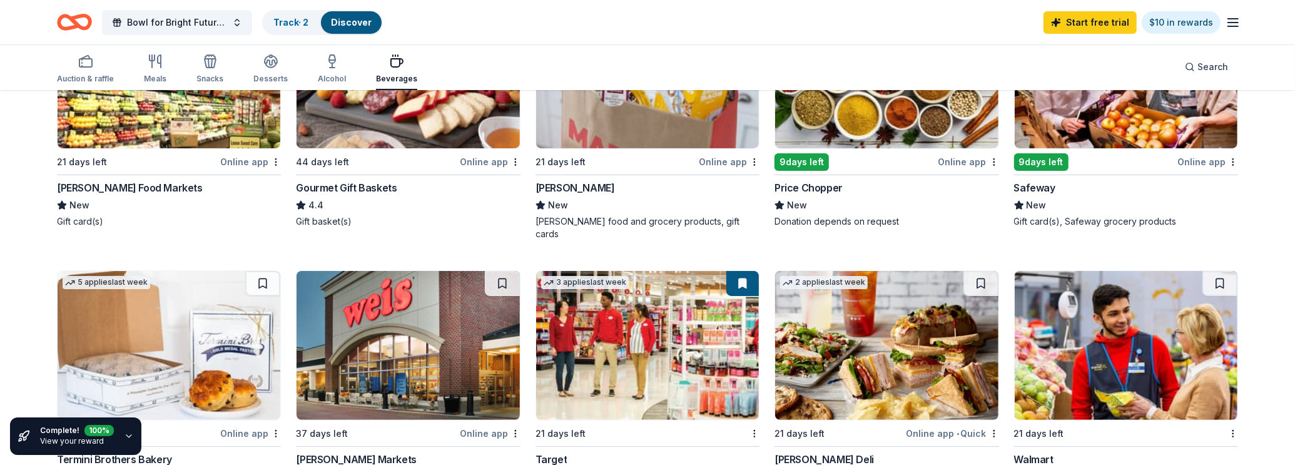
scroll to position [232, 0]
click at [1101, 311] on img at bounding box center [1126, 345] width 223 height 149
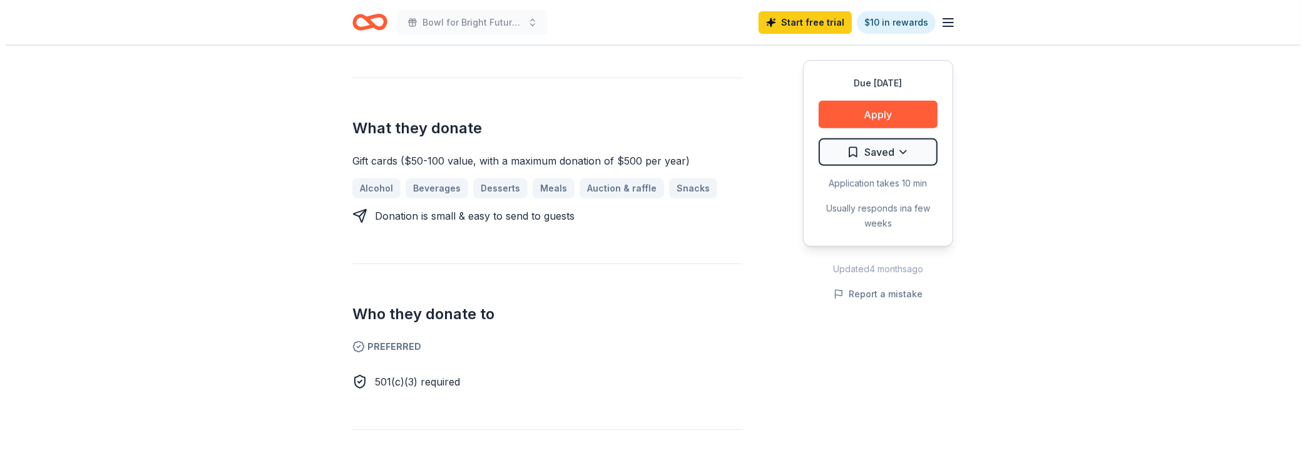
scroll to position [437, 0]
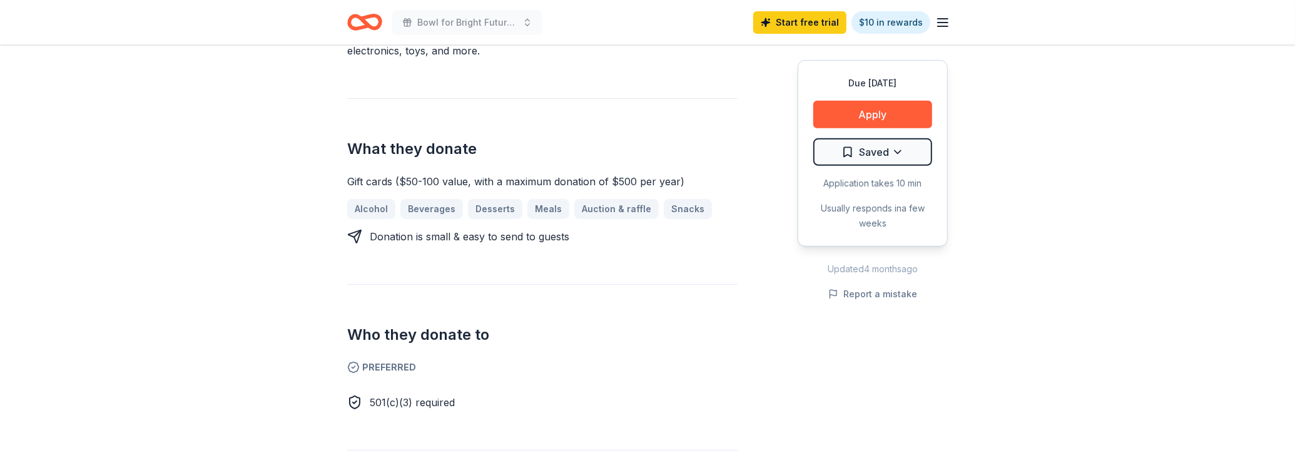
click at [849, 98] on div "Due in 21 days Apply Saved Application takes 10 min Usually responds in a few w…" at bounding box center [873, 153] width 150 height 186
click at [855, 106] on button "Apply" at bounding box center [873, 115] width 119 height 28
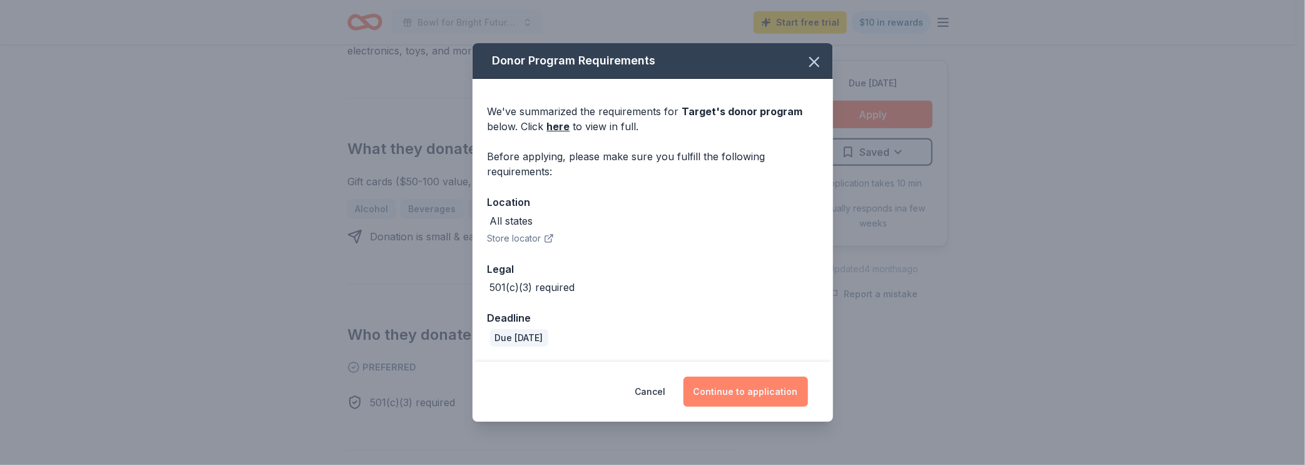
click at [740, 399] on button "Continue to application" at bounding box center [745, 392] width 125 height 30
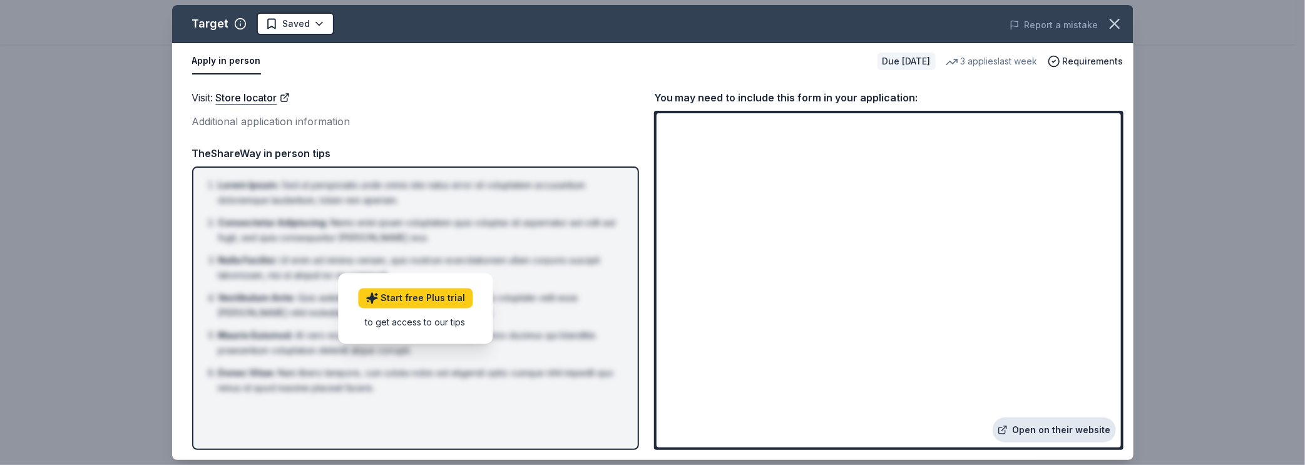
click at [1049, 429] on link "Open on their website" at bounding box center [1054, 429] width 123 height 25
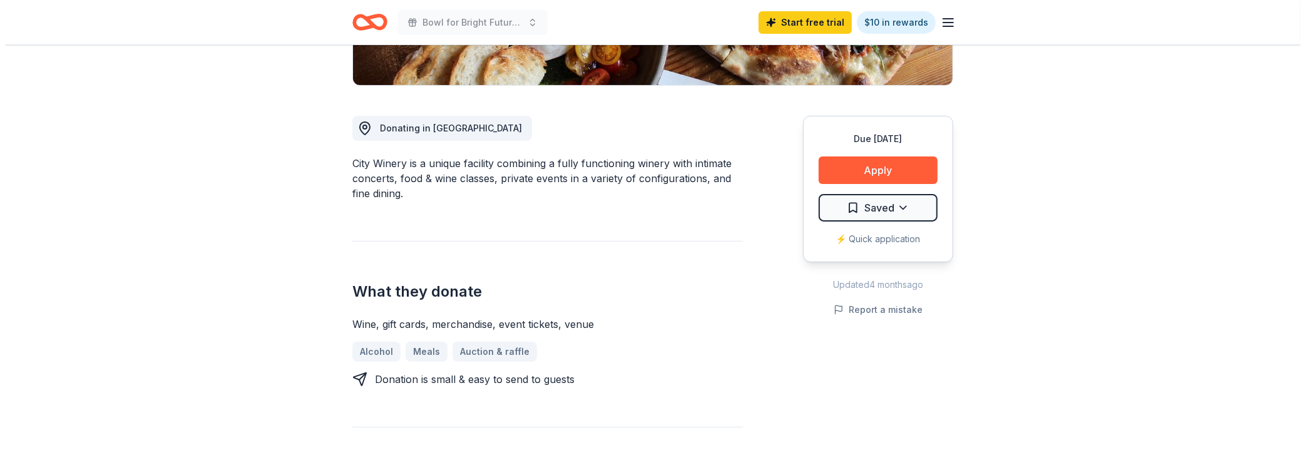
scroll to position [172, 0]
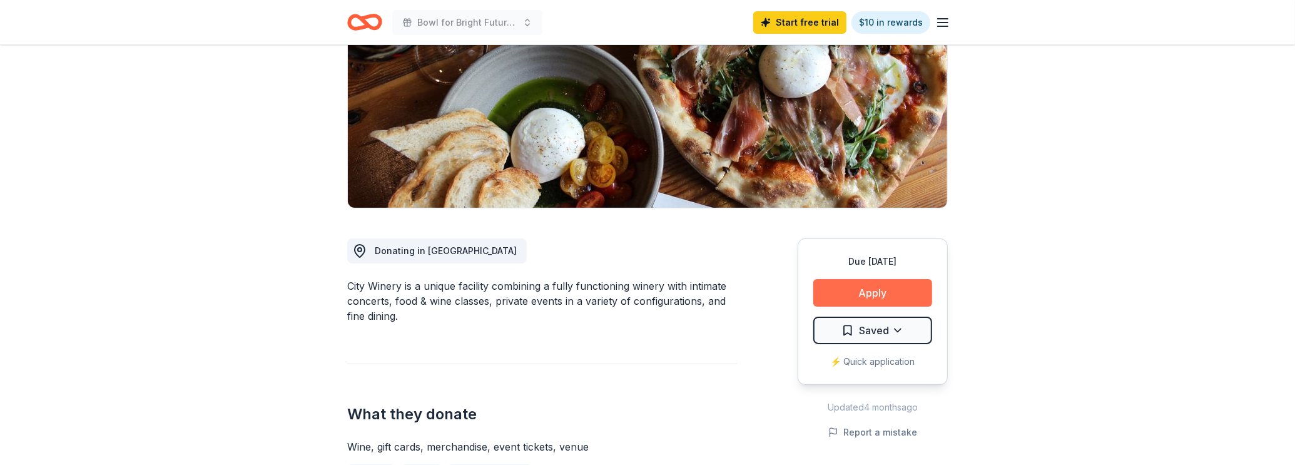
click at [876, 280] on button "Apply" at bounding box center [873, 293] width 119 height 28
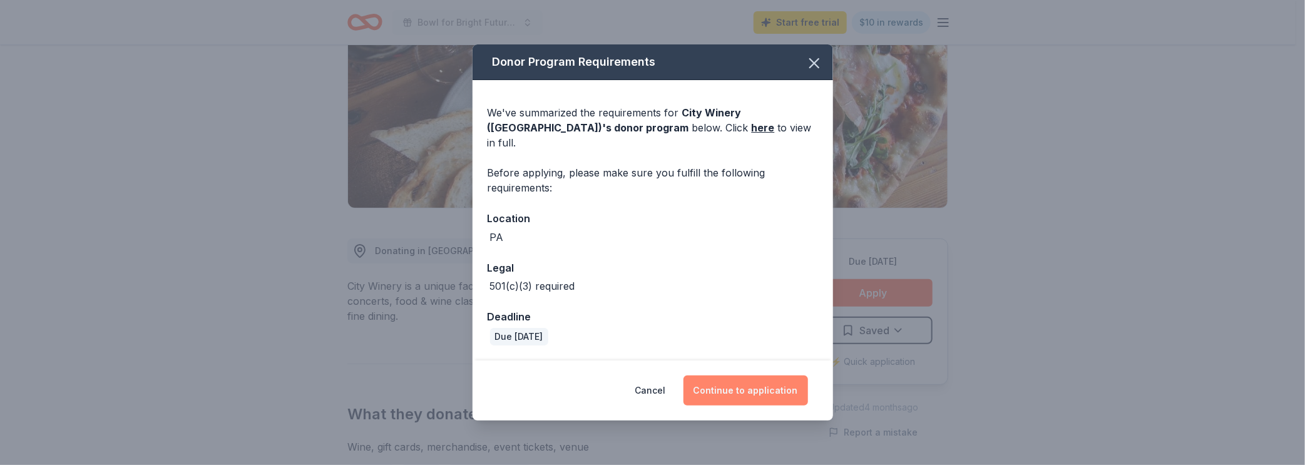
click at [747, 377] on button "Continue to application" at bounding box center [745, 390] width 125 height 30
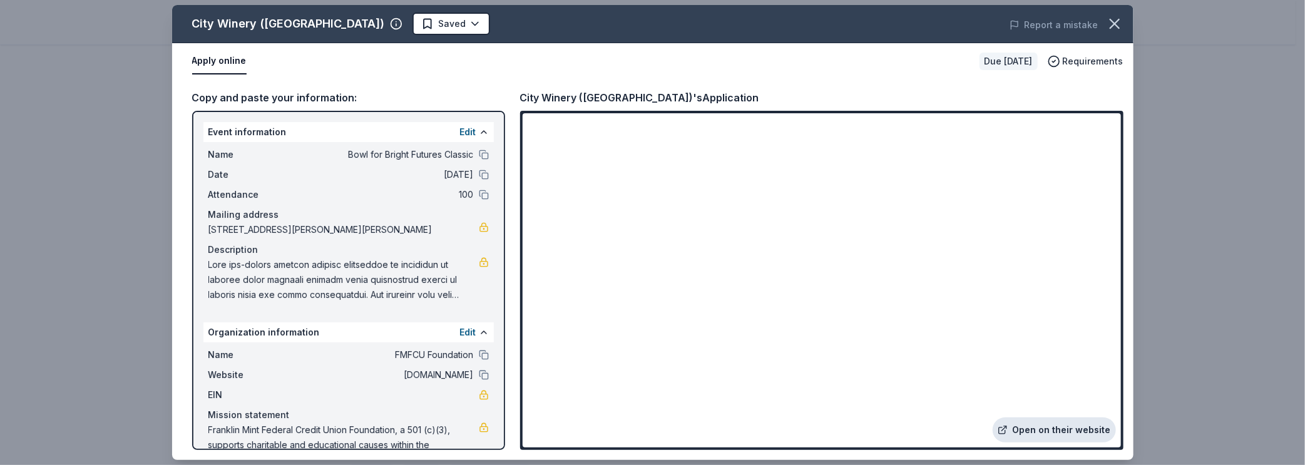
click at [1061, 424] on link "Open on their website" at bounding box center [1054, 429] width 123 height 25
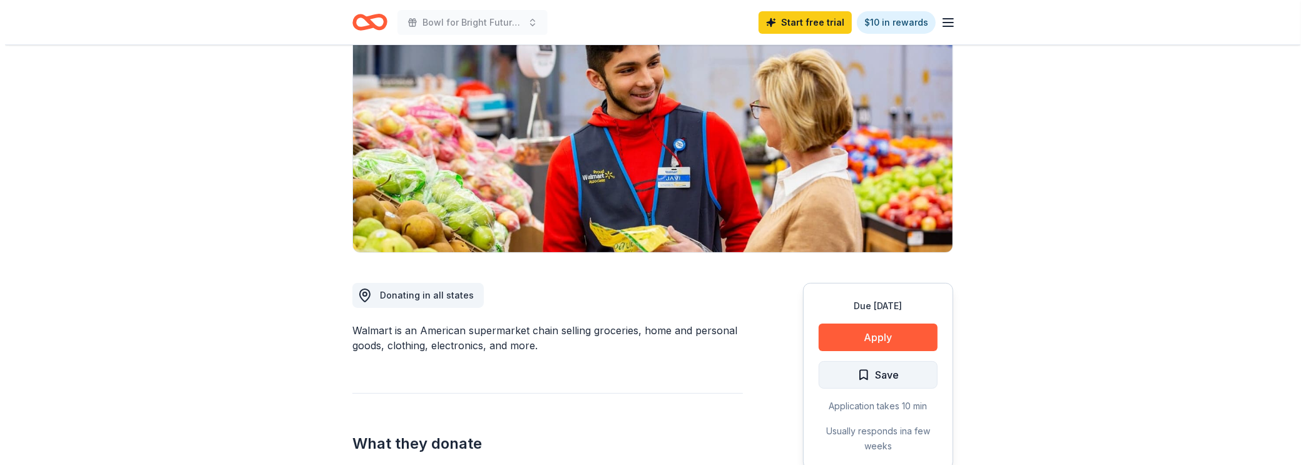
scroll to position [265, 0]
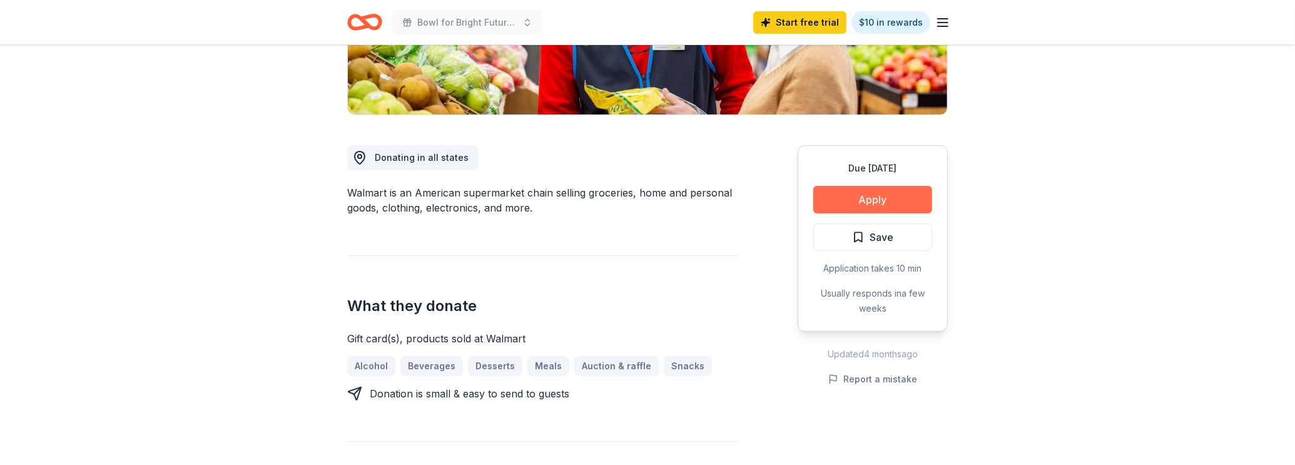
click at [891, 198] on button "Apply" at bounding box center [873, 200] width 119 height 28
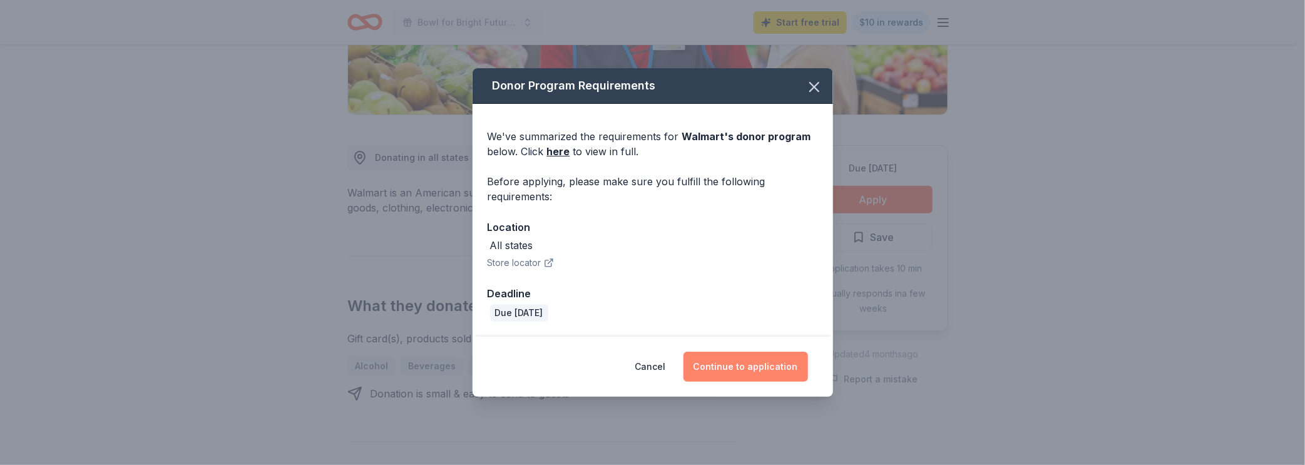
click at [730, 366] on button "Continue to application" at bounding box center [745, 367] width 125 height 30
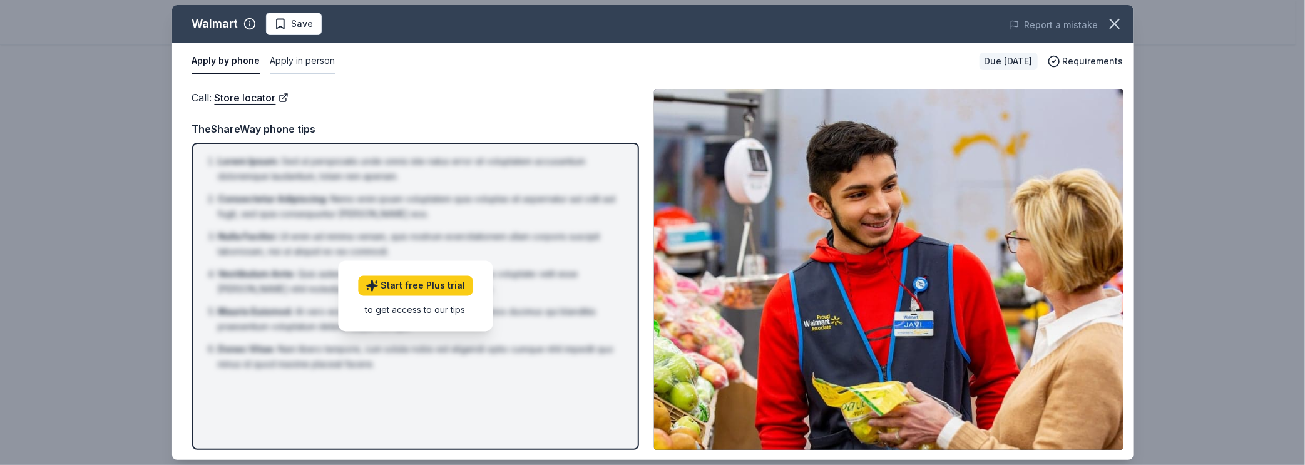
click at [285, 65] on button "Apply in person" at bounding box center [302, 61] width 65 height 26
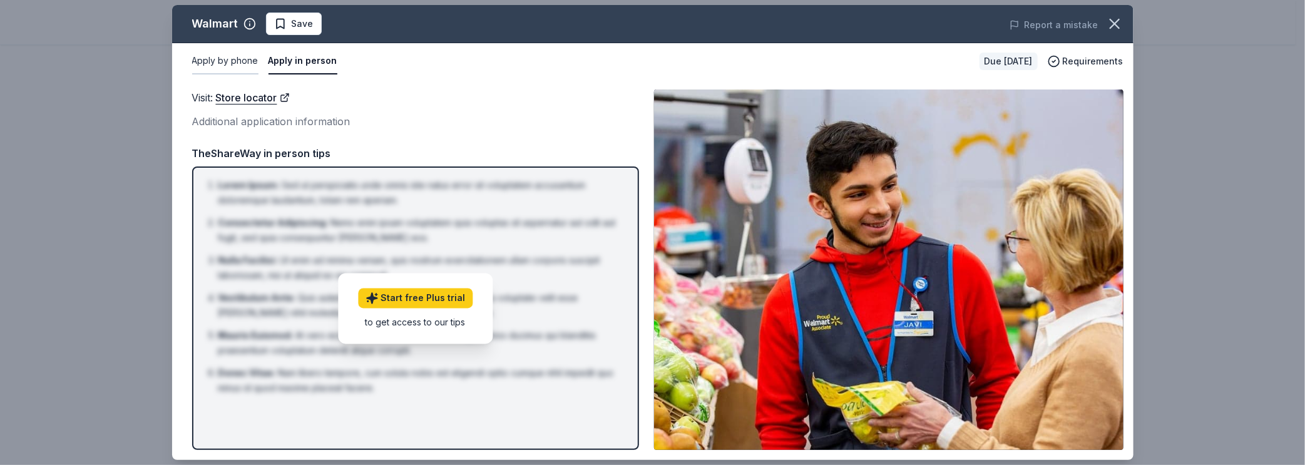
click at [235, 54] on button "Apply by phone" at bounding box center [225, 61] width 66 height 26
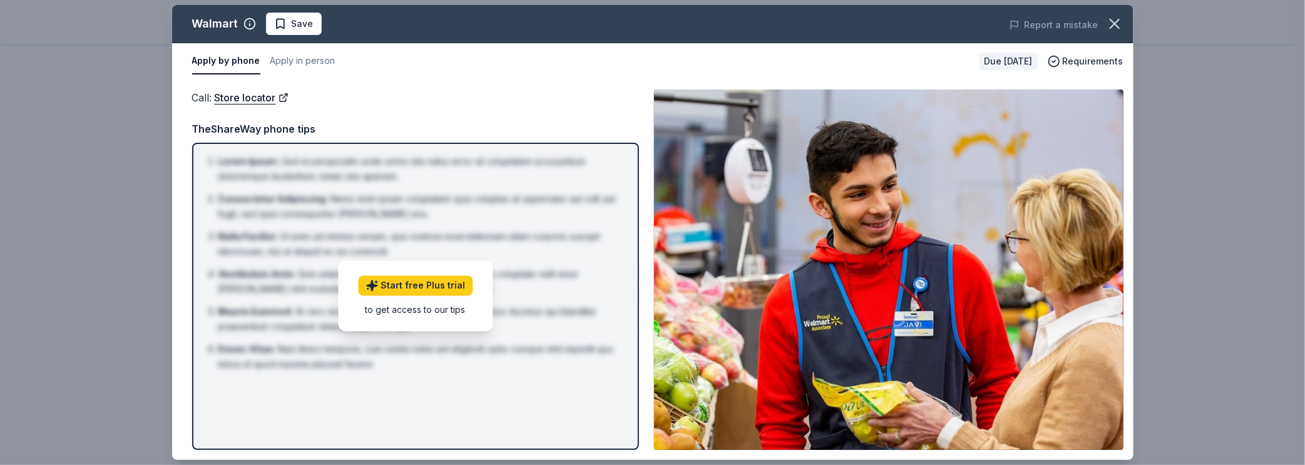
click at [514, 282] on li "Vestibulum Ante : Quis autem vel eum iure reprehenderit qui in ea voluptate vel…" at bounding box center [419, 282] width 402 height 30
click at [1091, 62] on span "Requirements" at bounding box center [1093, 61] width 61 height 15
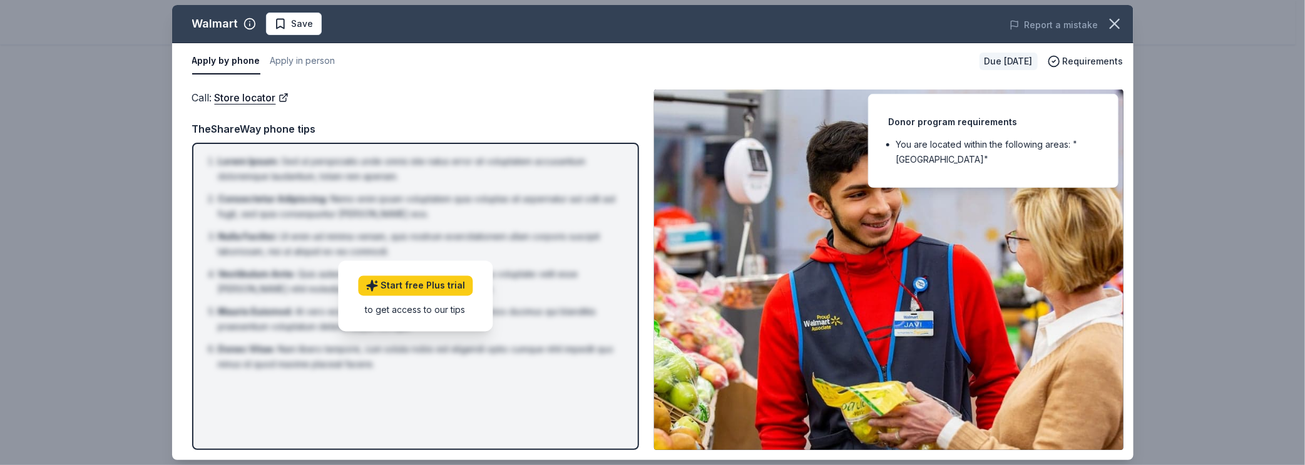
click at [1295, 216] on div "Walmart Save Report a mistake Apply by phone Apply in person Due in 21 days Req…" at bounding box center [652, 232] width 1305 height 465
